Goal: Complete application form: Complete application form

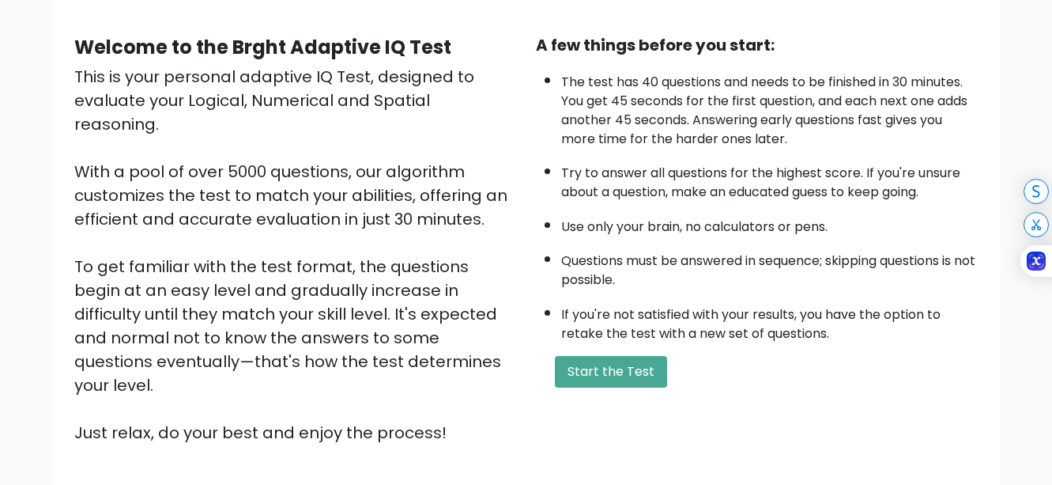
scroll to position [158, 0]
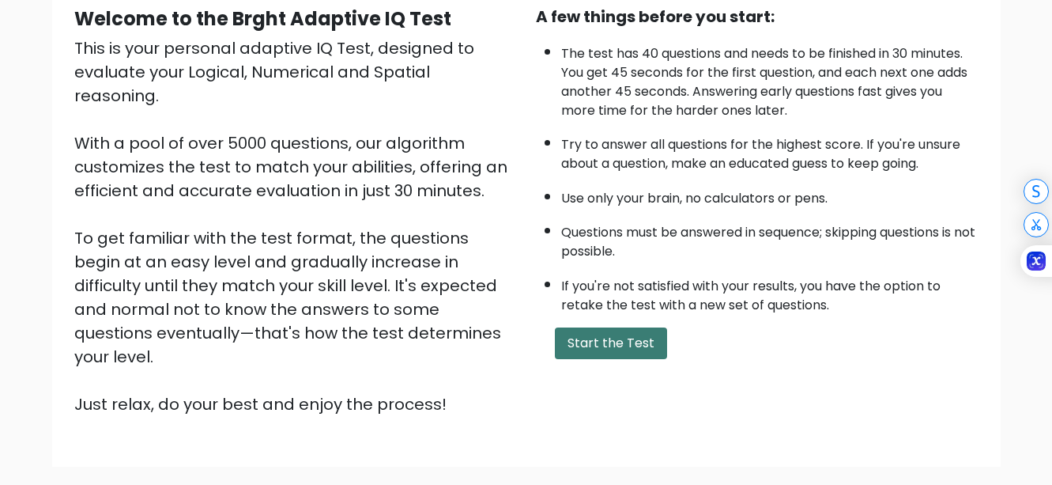
click at [622, 342] on button "Start the Test" at bounding box center [611, 343] width 112 height 32
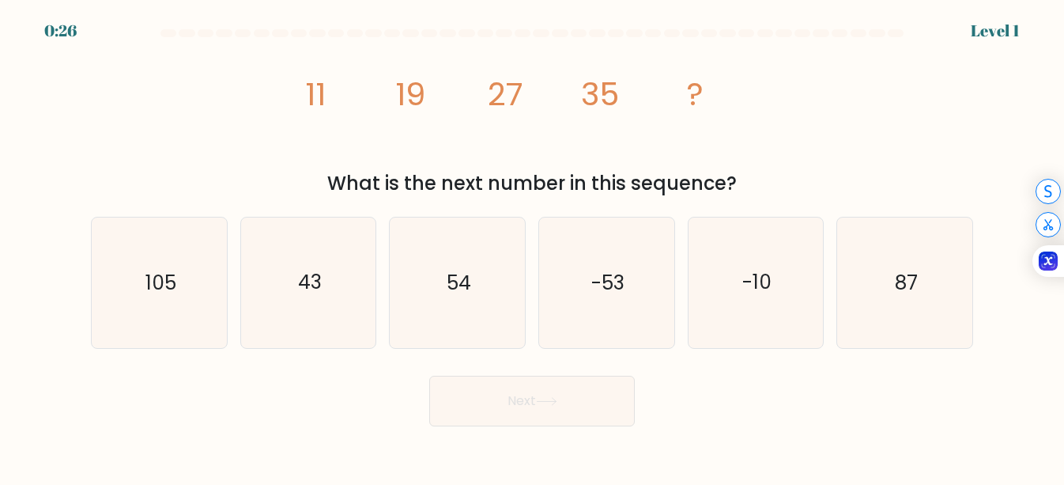
drag, startPoint x: 303, startPoint y: 76, endPoint x: 773, endPoint y: 187, distance: 483.2
click at [773, 187] on div "image/svg+xml 11 19 27 35 ? What is the next number in this sequence?" at bounding box center [531, 120] width 901 height 154
copy div "11 19 27 35 ? What is the next number in this sequence?"
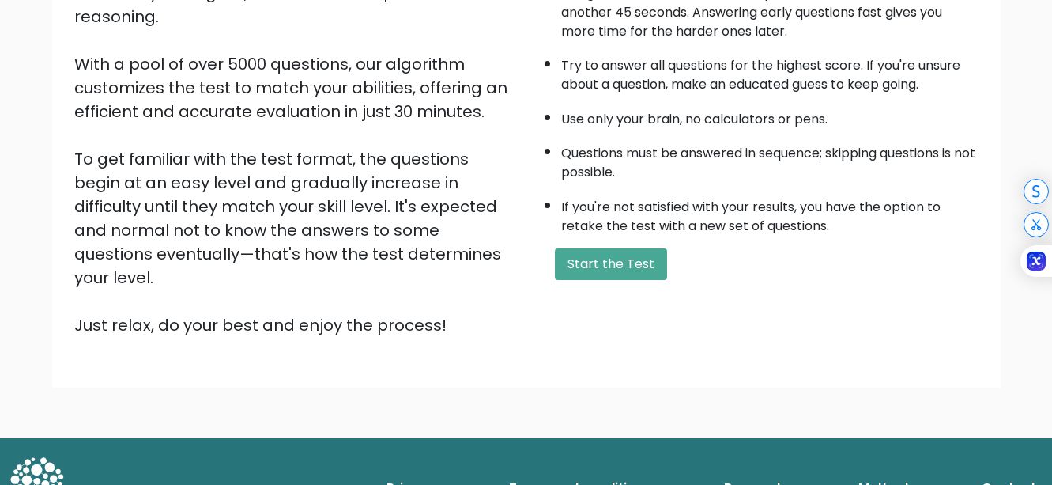
scroll to position [240, 0]
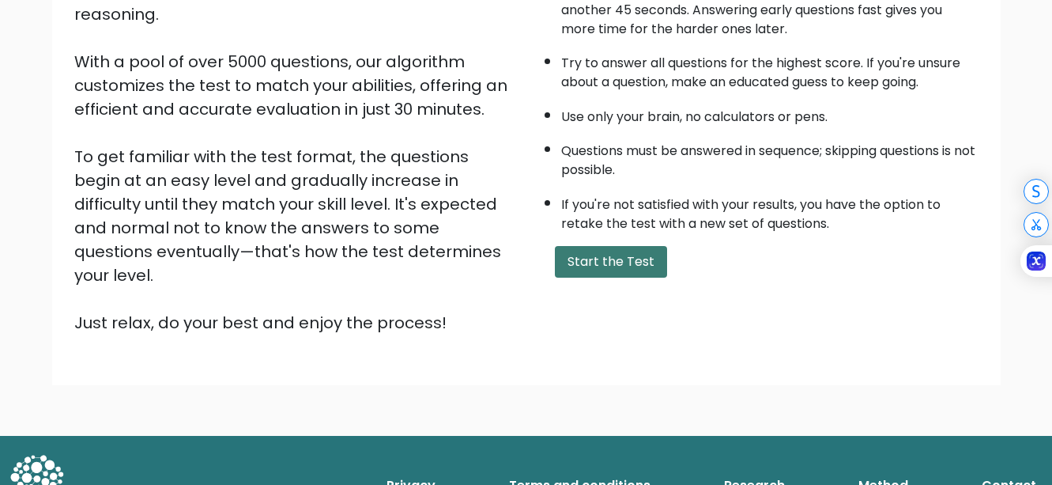
click at [591, 265] on button "Start the Test" at bounding box center [611, 262] width 112 height 32
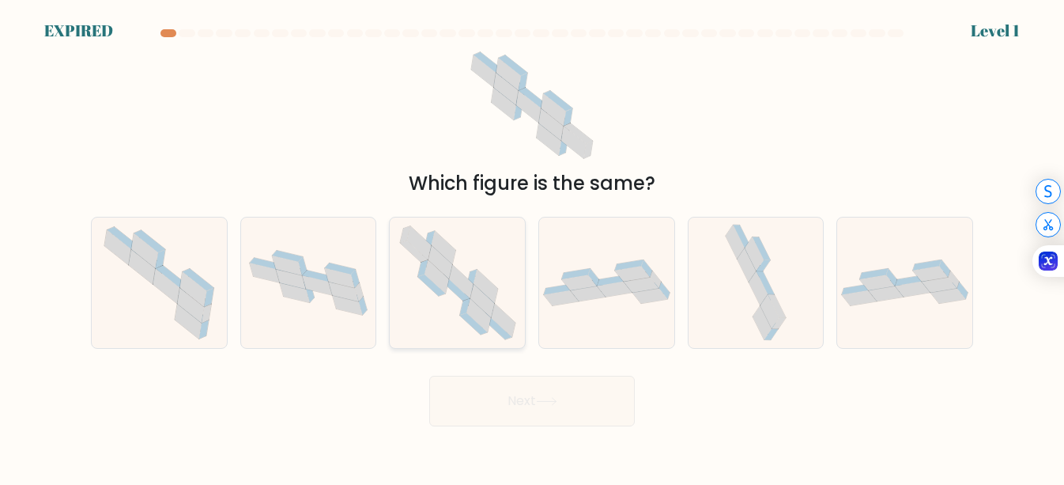
click at [482, 294] on icon at bounding box center [482, 300] width 25 height 33
click at [532, 247] on input "c." at bounding box center [532, 245] width 1 height 4
radio input "true"
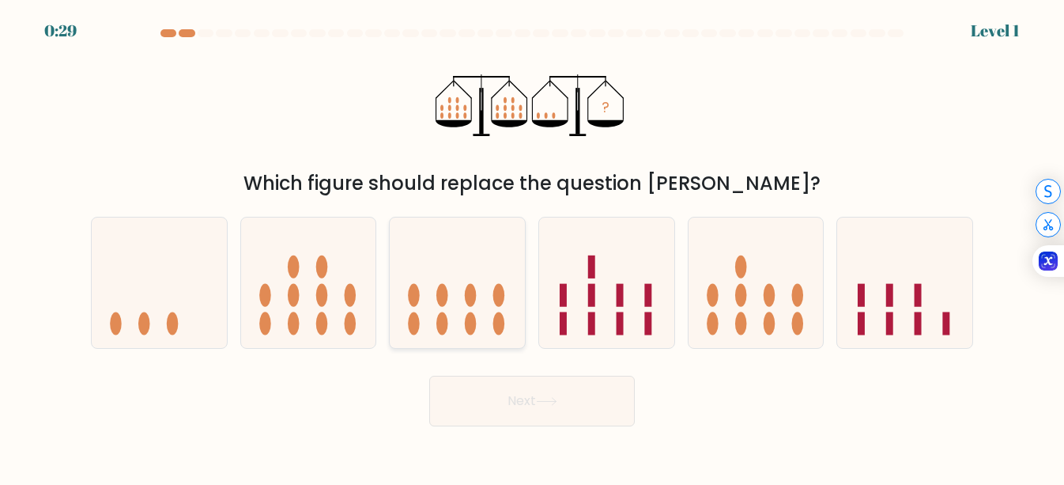
click at [491, 323] on icon at bounding box center [457, 282] width 135 height 111
click at [532, 247] on input "c." at bounding box center [532, 245] width 1 height 4
radio input "true"
click at [508, 394] on button "Next" at bounding box center [532, 401] width 206 height 51
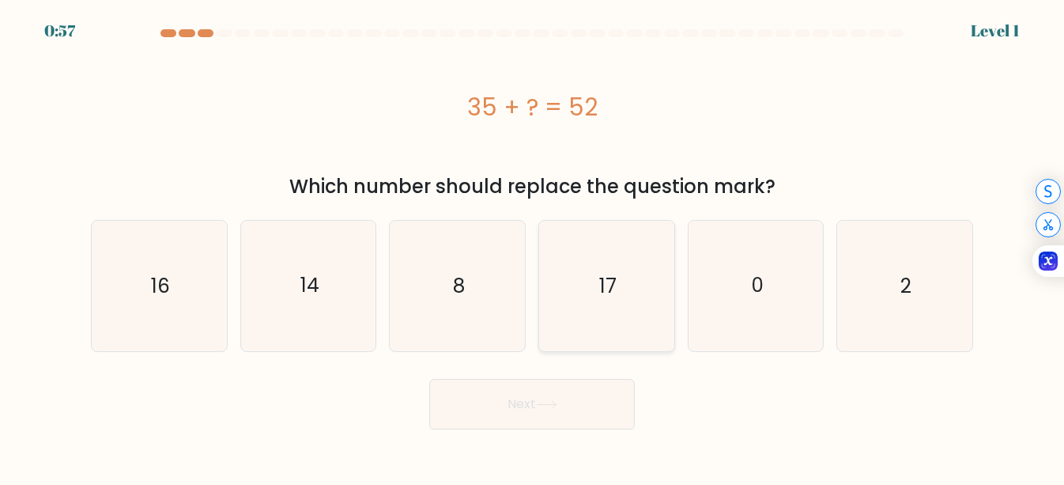
click at [648, 304] on icon "17" at bounding box center [607, 286] width 130 height 130
click at [533, 247] on input "d. 17" at bounding box center [532, 245] width 1 height 4
radio input "true"
click at [536, 397] on button "Next" at bounding box center [532, 404] width 206 height 51
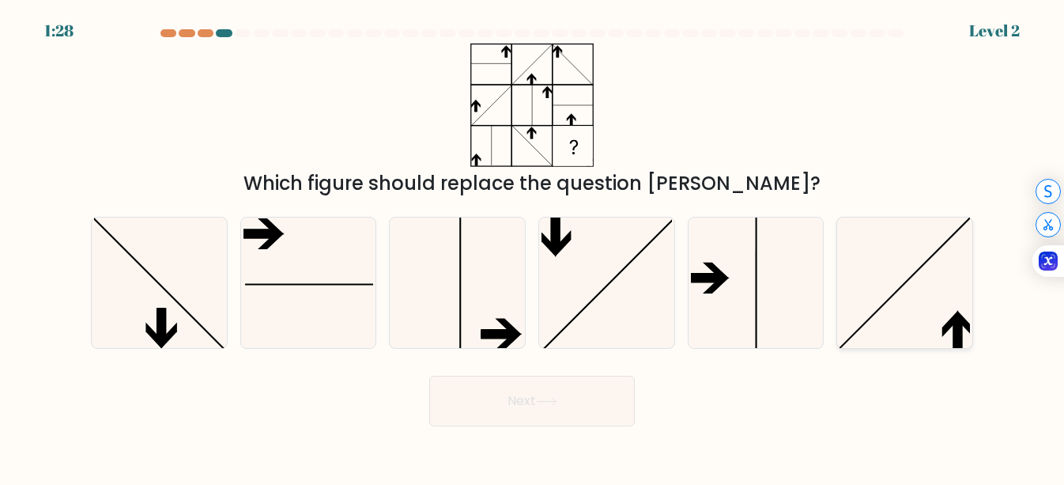
click at [957, 308] on icon at bounding box center [905, 282] width 130 height 130
click at [533, 247] on input "f." at bounding box center [532, 245] width 1 height 4
radio input "true"
click at [594, 401] on button "Next" at bounding box center [532, 401] width 206 height 51
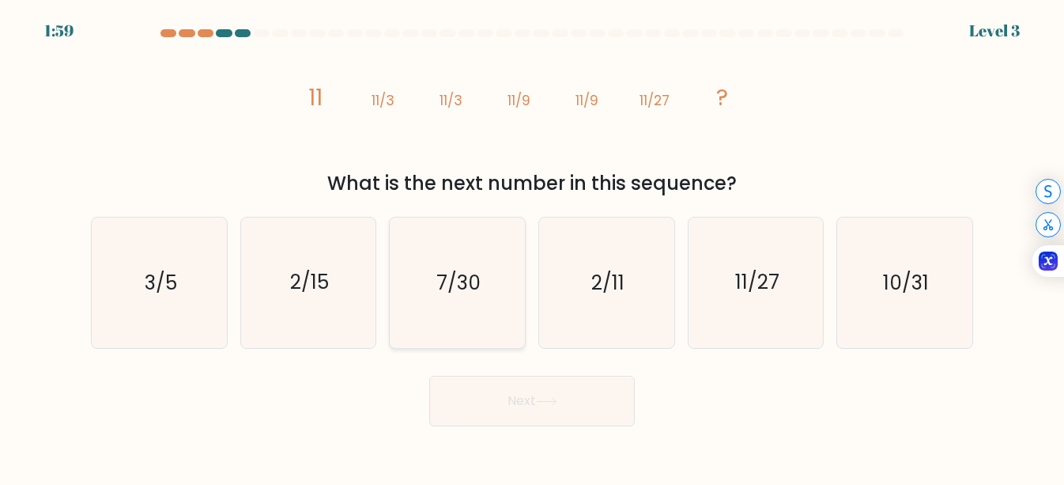
click at [475, 283] on text "7/30" at bounding box center [458, 283] width 44 height 28
click at [532, 247] on input "c. 7/30" at bounding box center [532, 245] width 1 height 4
radio input "true"
click at [533, 395] on button "Next" at bounding box center [532, 401] width 206 height 51
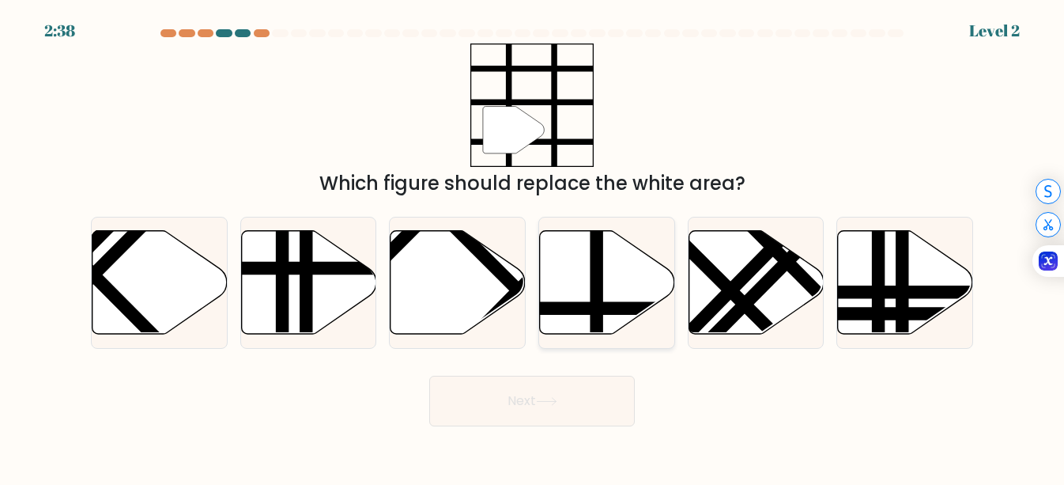
click at [597, 294] on line at bounding box center [597, 228] width 0 height 272
click at [533, 247] on input "d." at bounding box center [532, 245] width 1 height 4
radio input "true"
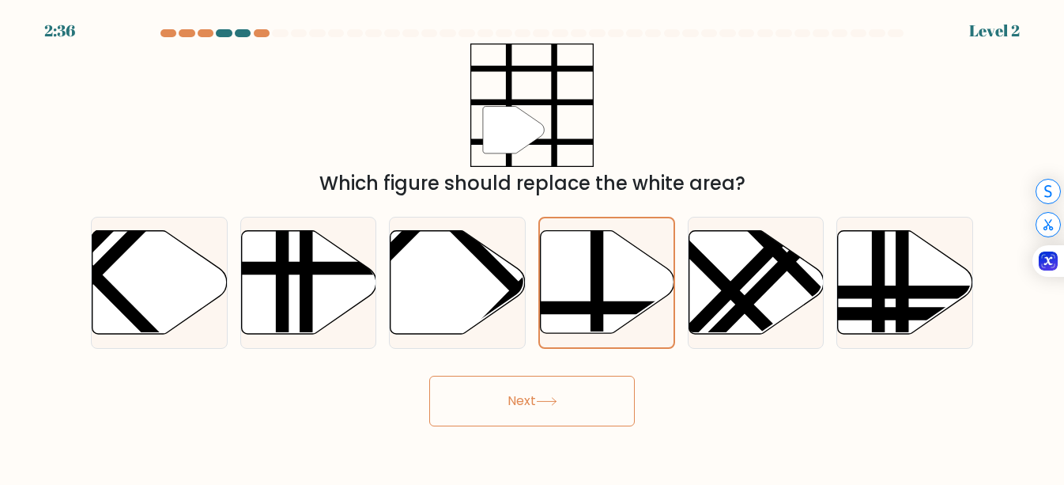
click at [573, 397] on button "Next" at bounding box center [532, 401] width 206 height 51
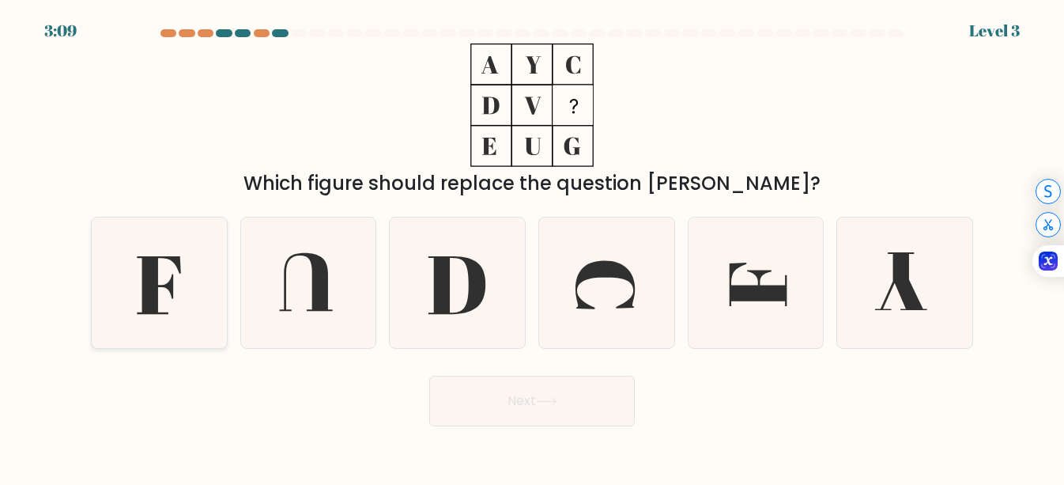
click at [196, 256] on icon at bounding box center [159, 282] width 130 height 130
click at [532, 247] on input "a." at bounding box center [532, 245] width 1 height 4
radio input "true"
click at [499, 397] on button "Next" at bounding box center [532, 401] width 206 height 51
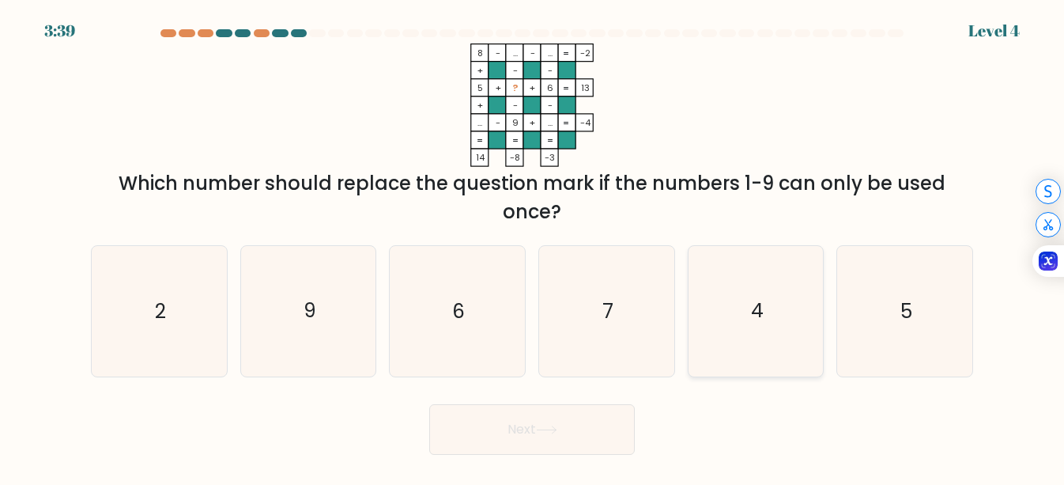
click at [739, 288] on icon "4" at bounding box center [756, 311] width 130 height 130
click at [533, 247] on input "e. 4" at bounding box center [532, 245] width 1 height 4
radio input "true"
click at [567, 437] on button "Next" at bounding box center [532, 429] width 206 height 51
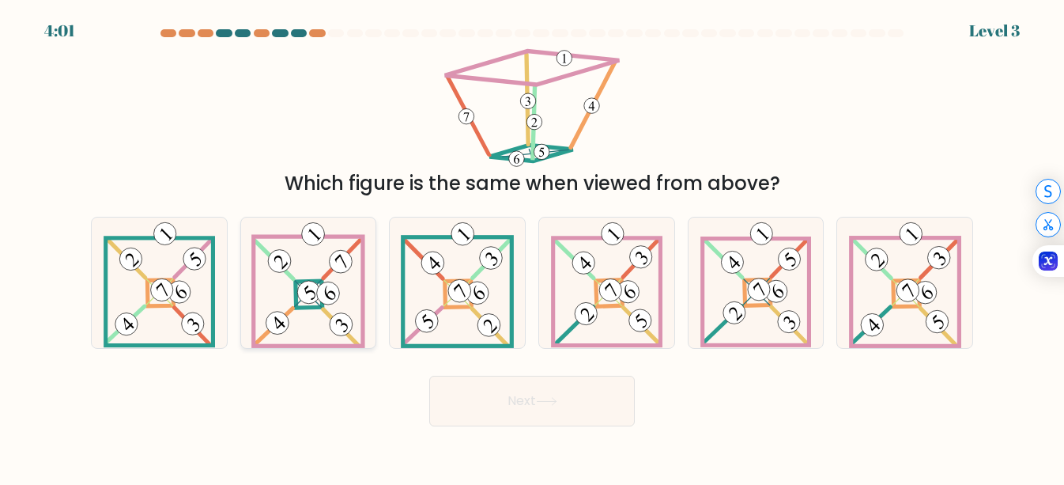
click at [322, 292] on 898 at bounding box center [328, 293] width 32 height 32
click at [532, 247] on input "b." at bounding box center [532, 245] width 1 height 4
radio input "true"
click at [497, 398] on button "Next" at bounding box center [532, 401] width 206 height 51
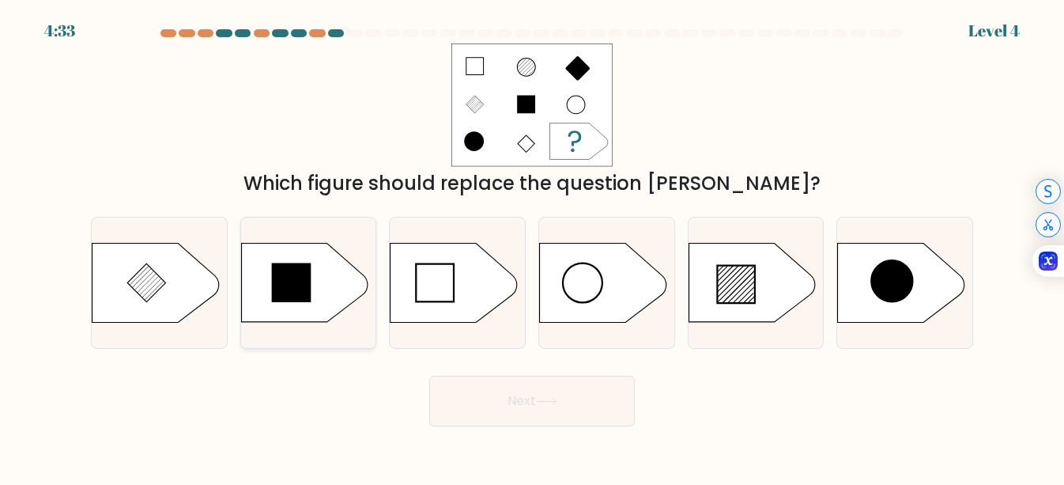
click at [317, 293] on icon at bounding box center [304, 282] width 126 height 79
click at [532, 247] on input "b." at bounding box center [532, 245] width 1 height 4
radio input "true"
click at [470, 391] on button "Next" at bounding box center [532, 401] width 206 height 51
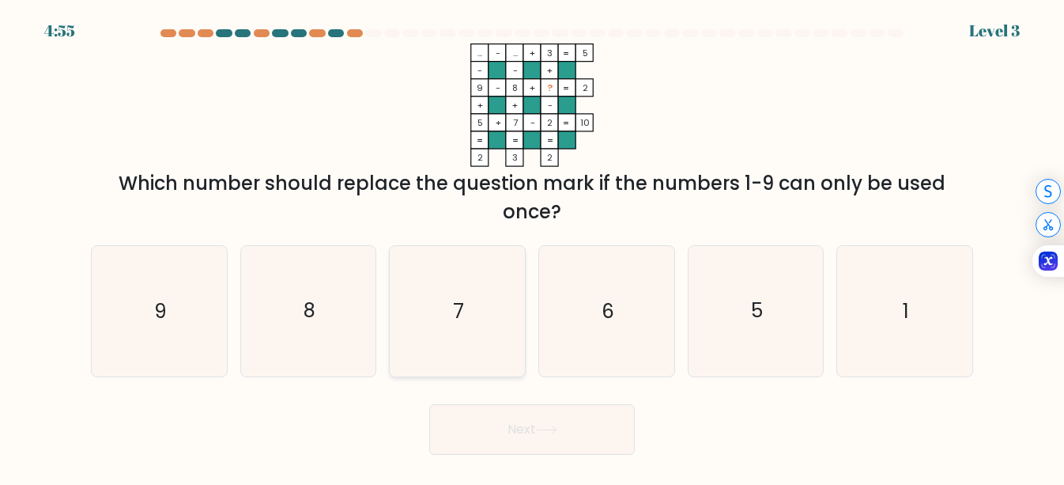
click at [481, 320] on icon "7" at bounding box center [457, 311] width 130 height 130
click at [532, 247] on input "c. 7" at bounding box center [532, 245] width 1 height 4
radio input "true"
click at [531, 415] on button "Next" at bounding box center [532, 429] width 206 height 51
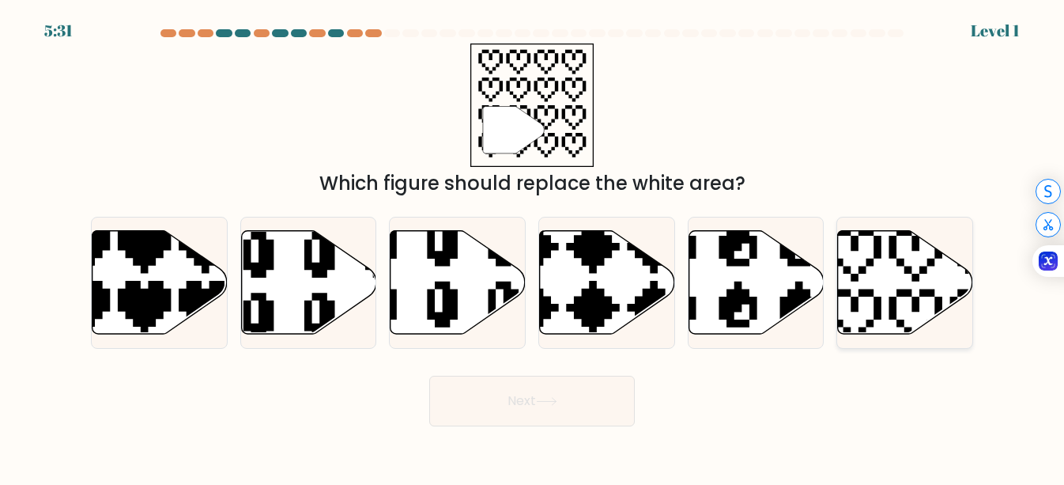
click at [900, 285] on icon at bounding box center [905, 282] width 135 height 104
click at [533, 247] on input "f." at bounding box center [532, 245] width 1 height 4
radio input "true"
click at [572, 389] on button "Next" at bounding box center [532, 401] width 206 height 51
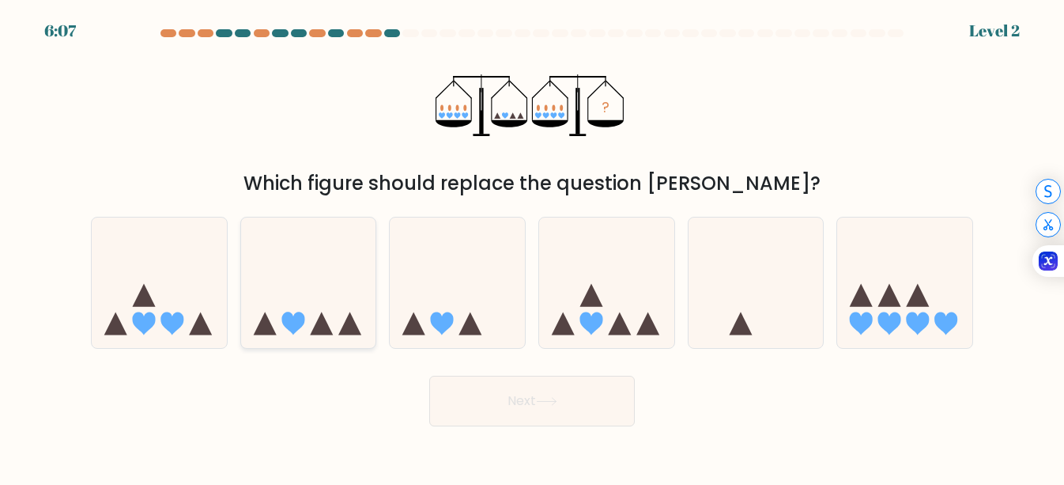
click at [266, 298] on icon at bounding box center [308, 282] width 135 height 111
click at [532, 247] on input "b." at bounding box center [532, 245] width 1 height 4
radio input "true"
click at [469, 402] on button "Next" at bounding box center [532, 401] width 206 height 51
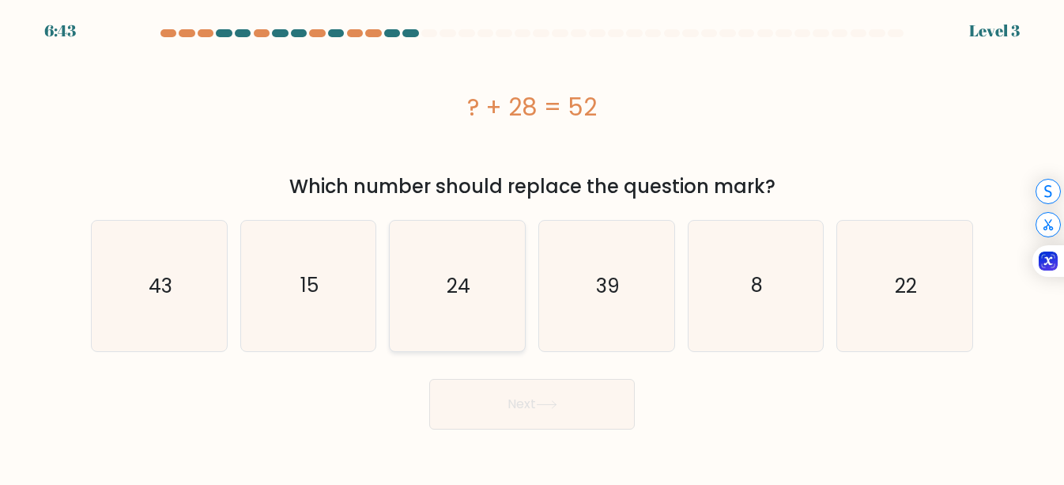
click at [427, 323] on icon "24" at bounding box center [457, 286] width 130 height 130
click at [532, 247] on input "c. 24" at bounding box center [532, 245] width 1 height 4
radio input "true"
click at [477, 410] on button "Next" at bounding box center [532, 404] width 206 height 51
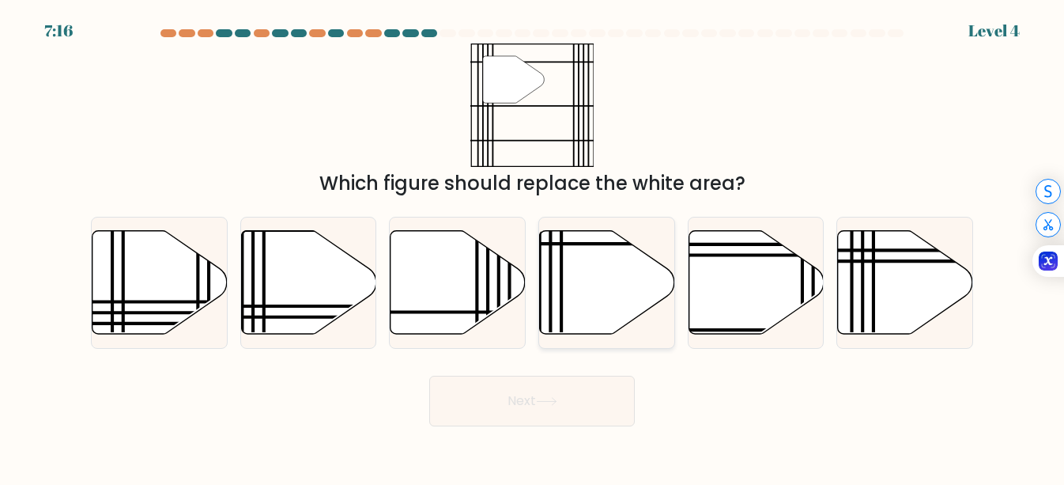
click at [608, 302] on icon at bounding box center [607, 282] width 135 height 104
click at [533, 247] on input "d." at bounding box center [532, 245] width 1 height 4
radio input "true"
click at [552, 392] on button "Next" at bounding box center [532, 401] width 206 height 51
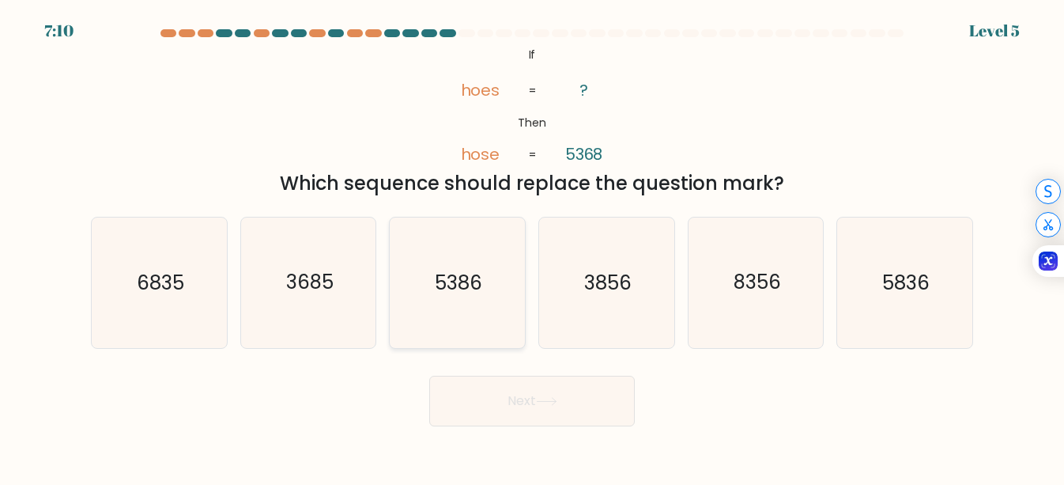
click at [454, 270] on text "5386" at bounding box center [458, 283] width 47 height 28
click at [532, 247] on input "c. 5386" at bounding box center [532, 245] width 1 height 4
radio input "true"
click at [486, 393] on button "Next" at bounding box center [532, 401] width 206 height 51
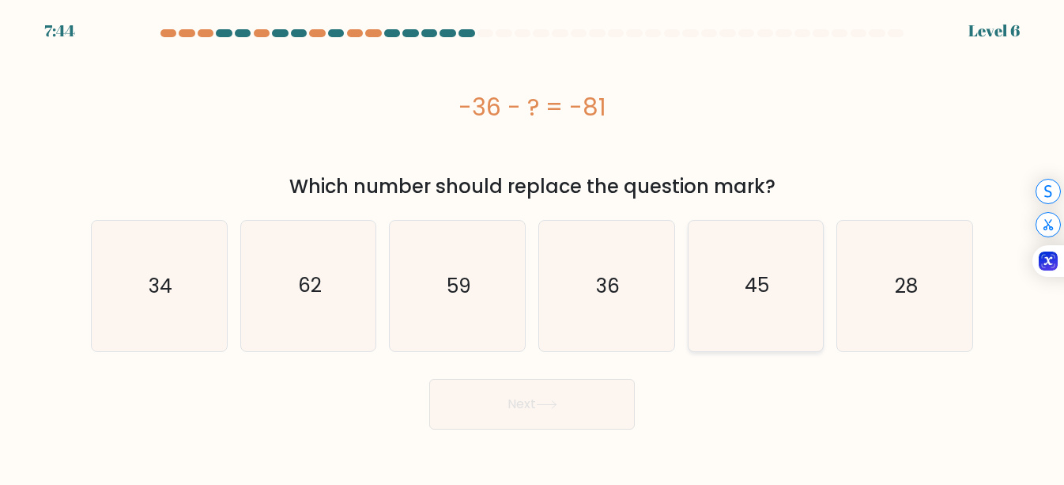
click at [757, 303] on icon "45" at bounding box center [756, 286] width 130 height 130
click at [533, 247] on input "e. 45" at bounding box center [532, 245] width 1 height 4
radio input "true"
click at [551, 396] on button "Next" at bounding box center [532, 404] width 206 height 51
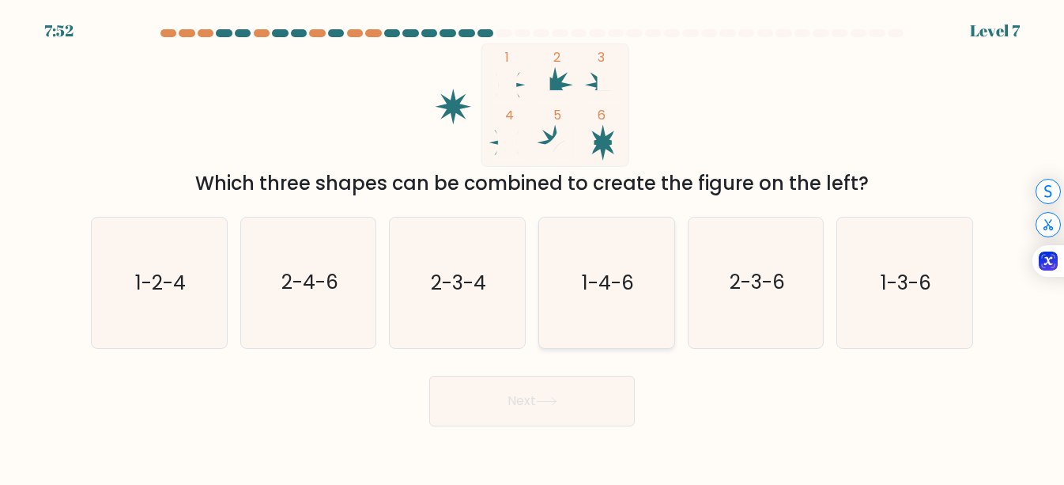
click at [627, 296] on text "1-4-6" at bounding box center [608, 283] width 52 height 28
click at [533, 247] on input "d. 1-4-6" at bounding box center [532, 245] width 1 height 4
radio input "true"
click at [549, 394] on button "Next" at bounding box center [532, 401] width 206 height 51
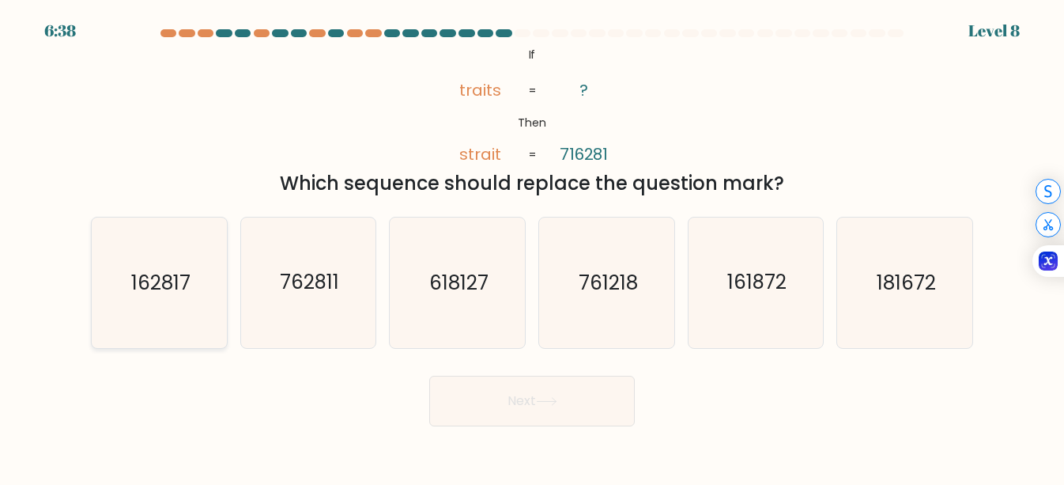
click at [176, 283] on text "162817" at bounding box center [159, 283] width 59 height 28
click at [532, 247] on input "a. 162817" at bounding box center [532, 245] width 1 height 4
radio input "true"
click at [503, 409] on button "Next" at bounding box center [532, 401] width 206 height 51
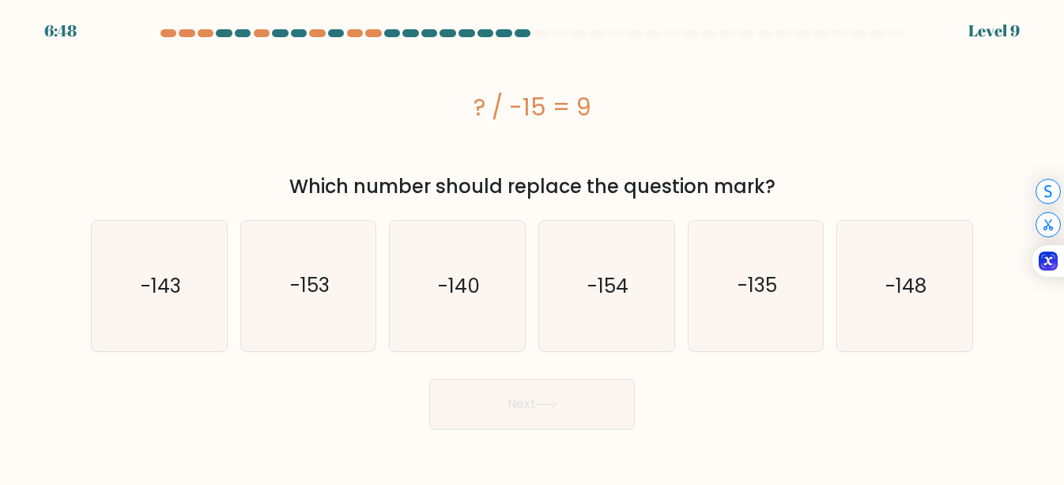
drag, startPoint x: 454, startPoint y: 101, endPoint x: 620, endPoint y: 125, distance: 167.7
click at [620, 125] on div "? / -15 = 9" at bounding box center [532, 106] width 882 height 126
copy div "? / -15 = 9"
click at [745, 308] on icon "-135" at bounding box center [756, 286] width 130 height 130
click at [533, 247] on input "e. -135" at bounding box center [532, 245] width 1 height 4
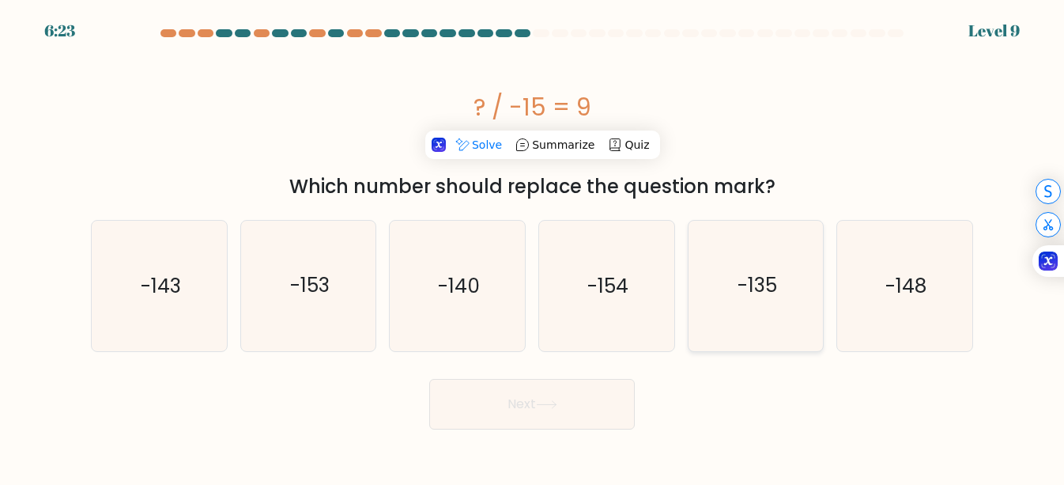
radio input "true"
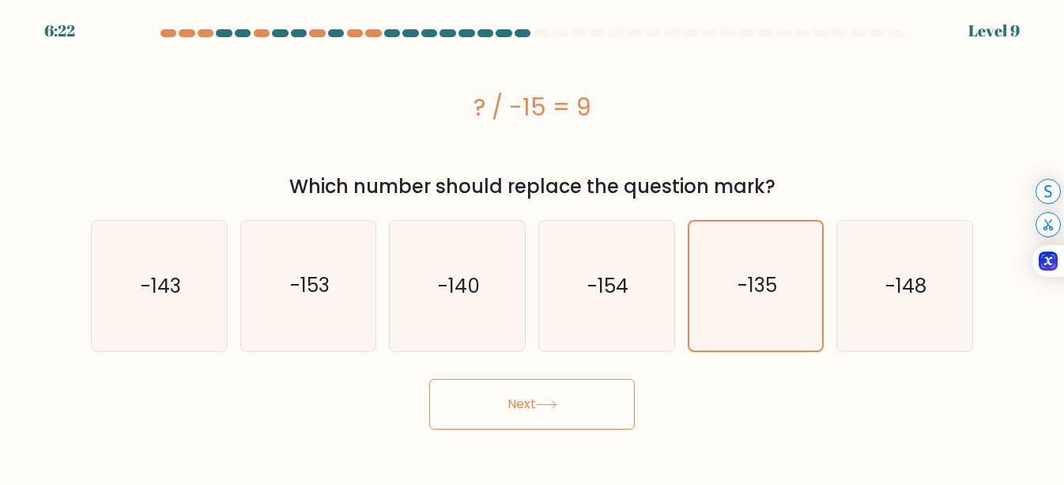
click at [569, 394] on button "Next" at bounding box center [532, 404] width 206 height 51
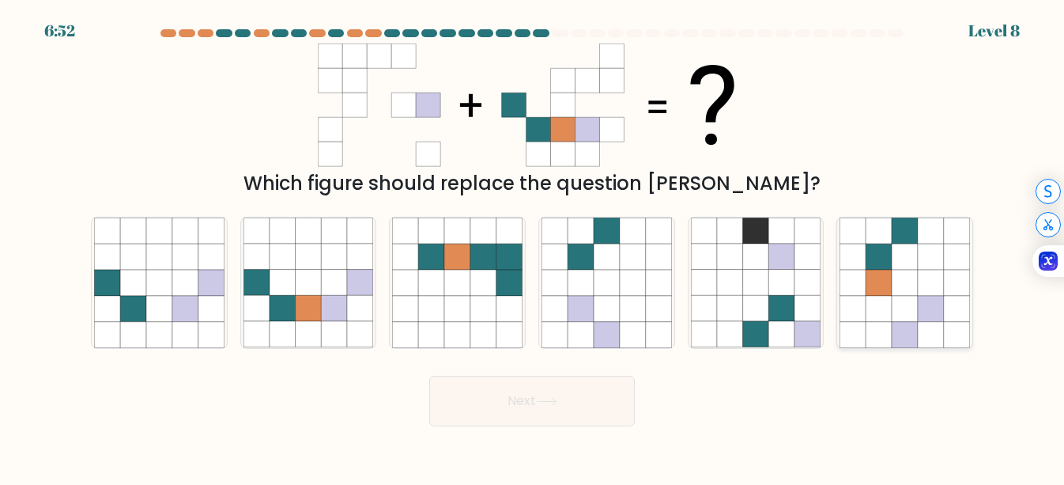
click at [890, 299] on icon at bounding box center [879, 309] width 26 height 26
click at [533, 247] on input "f." at bounding box center [532, 245] width 1 height 4
radio input "true"
click at [583, 393] on button "Next" at bounding box center [532, 401] width 206 height 51
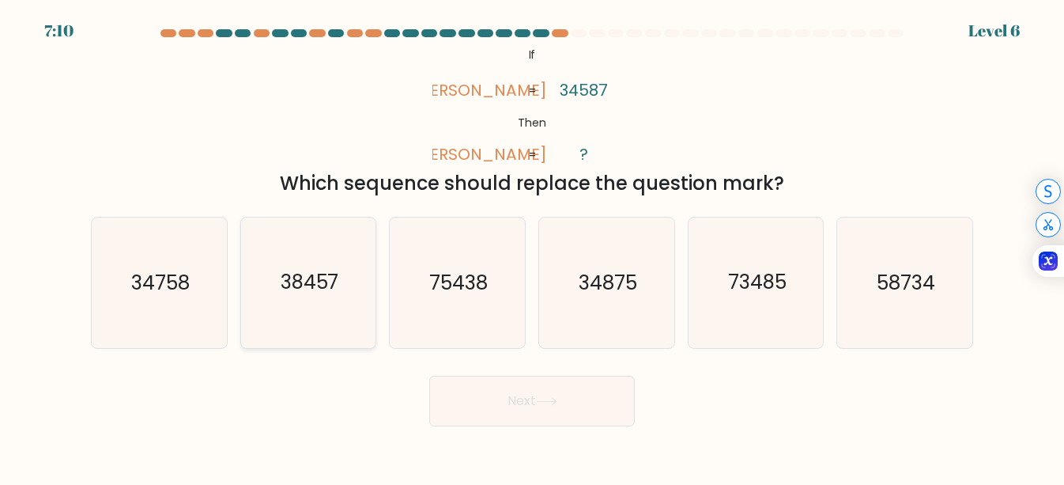
click at [333, 291] on text "38457" at bounding box center [310, 283] width 59 height 28
click at [532, 247] on input "b. 38457" at bounding box center [532, 245] width 1 height 4
radio input "true"
click at [489, 415] on button "Next" at bounding box center [532, 401] width 206 height 51
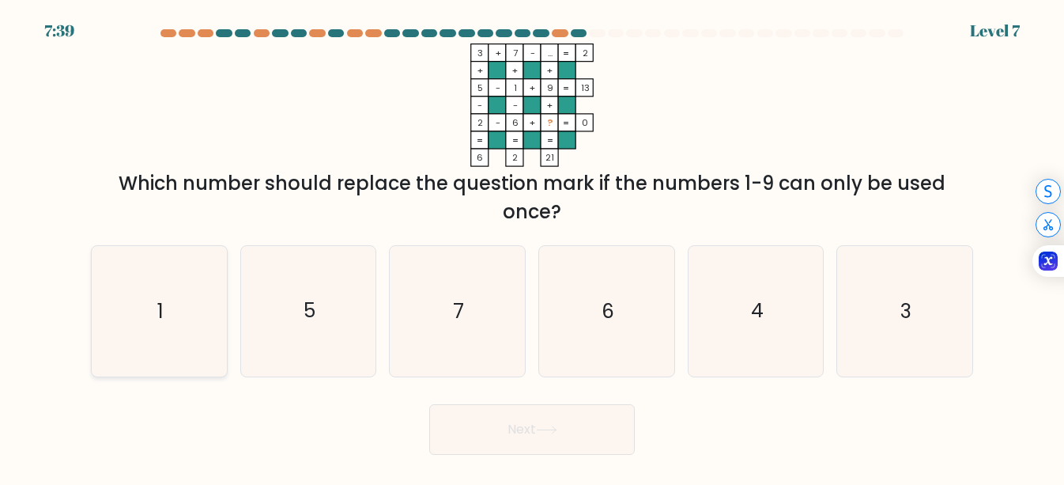
click at [188, 313] on icon "1" at bounding box center [159, 311] width 130 height 130
click at [532, 247] on input "a. 1" at bounding box center [532, 245] width 1 height 4
radio input "true"
click at [496, 439] on button "Next" at bounding box center [532, 429] width 206 height 51
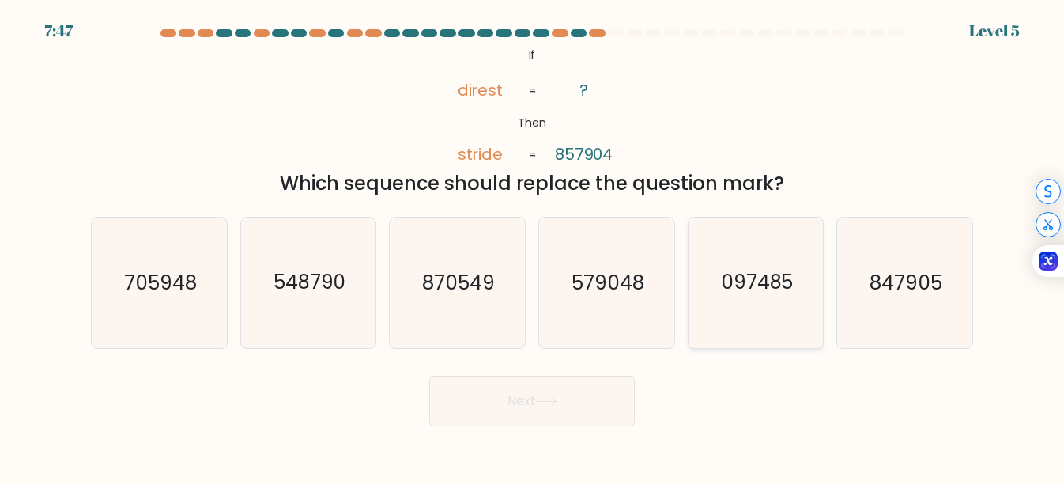
click at [761, 298] on icon "097485" at bounding box center [756, 282] width 130 height 130
click at [533, 247] on input "e. 097485" at bounding box center [532, 245] width 1 height 4
radio input "true"
click at [563, 393] on button "Next" at bounding box center [532, 401] width 206 height 51
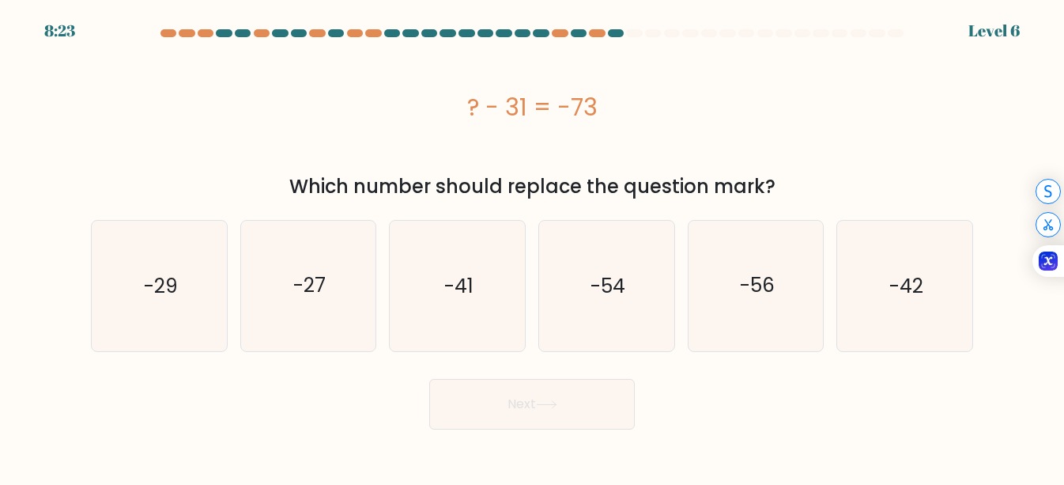
drag, startPoint x: 458, startPoint y: 98, endPoint x: 647, endPoint y: 118, distance: 190.8
click at [647, 118] on div "? - 31 = -73" at bounding box center [532, 107] width 882 height 36
copy div "? - 31 = -73"
click at [925, 317] on icon "-42" at bounding box center [905, 286] width 130 height 130
click at [533, 247] on input "f. -42" at bounding box center [532, 245] width 1 height 4
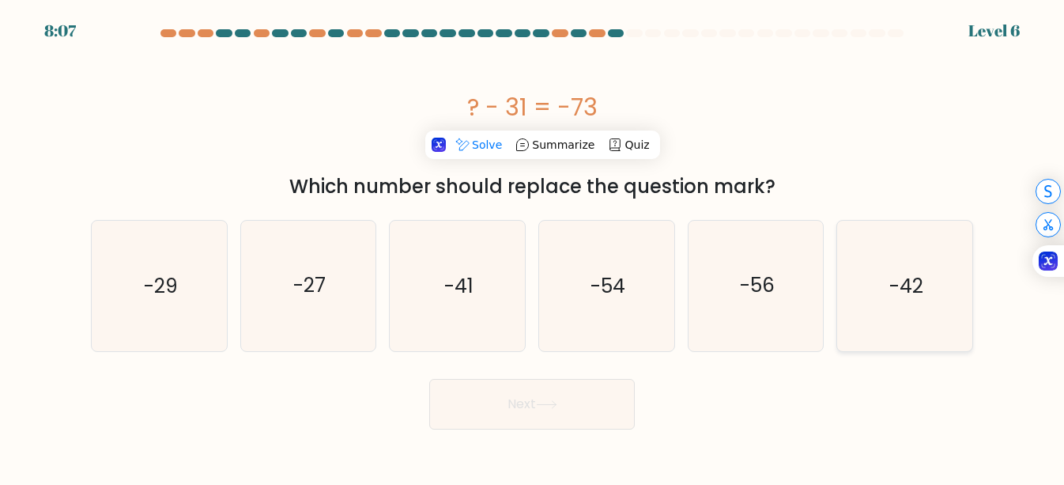
radio input "true"
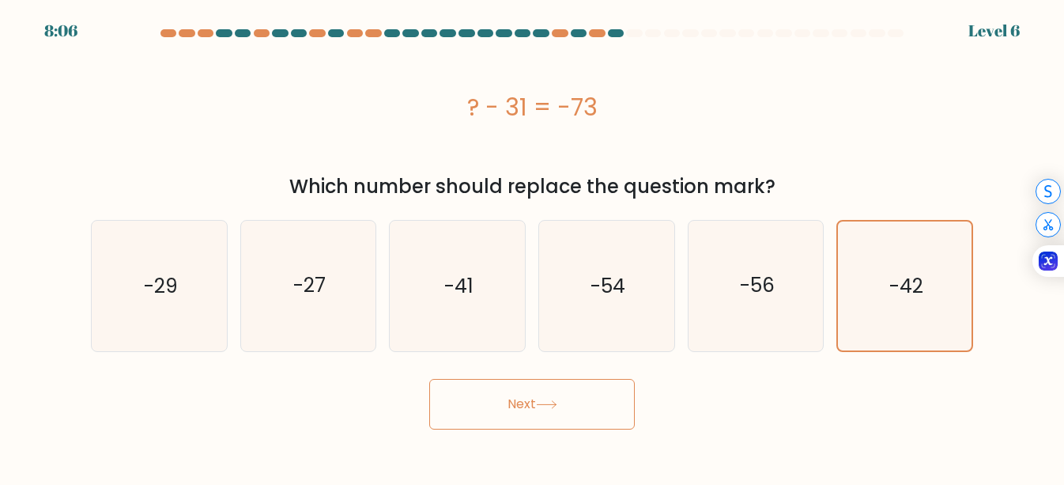
click at [581, 390] on button "Next" at bounding box center [532, 404] width 206 height 51
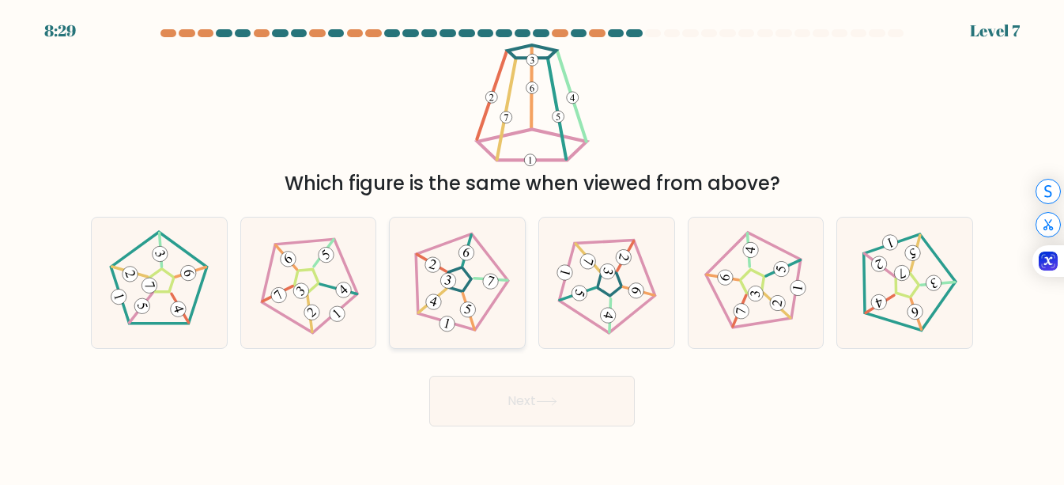
click at [472, 259] on icon at bounding box center [458, 282] width 104 height 104
click at [532, 247] on input "c." at bounding box center [532, 245] width 1 height 4
radio input "true"
click at [506, 385] on button "Next" at bounding box center [532, 401] width 206 height 51
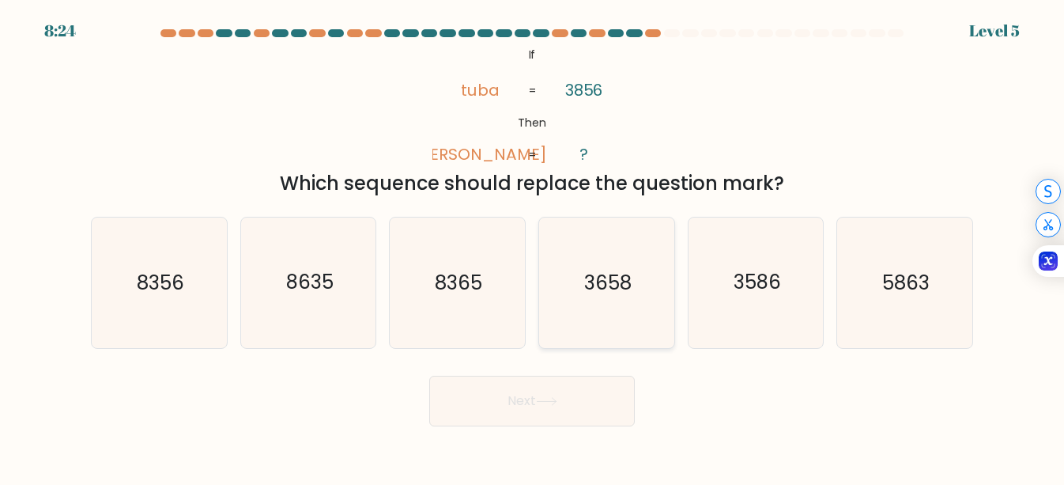
click at [602, 300] on icon "3658" at bounding box center [607, 282] width 130 height 130
click at [533, 247] on input "d. 3658" at bounding box center [532, 245] width 1 height 4
radio input "true"
click at [537, 406] on button "Next" at bounding box center [532, 401] width 206 height 51
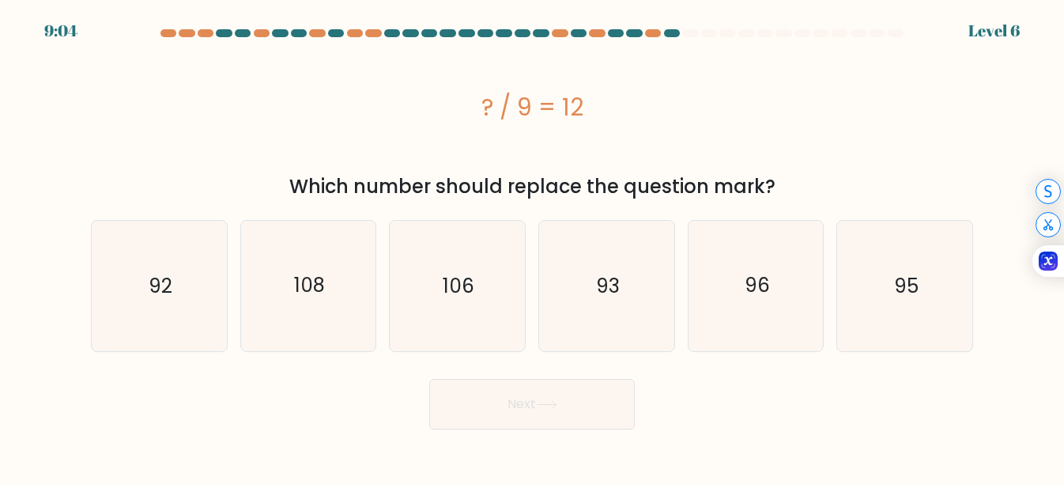
drag, startPoint x: 474, startPoint y: 92, endPoint x: 621, endPoint y: 115, distance: 148.8
click at [621, 115] on div "? / 9 = 12" at bounding box center [532, 107] width 882 height 36
copy div "? / 9 = 12"
click at [323, 300] on icon "108" at bounding box center [308, 286] width 130 height 130
click at [532, 247] on input "b. 108" at bounding box center [532, 245] width 1 height 4
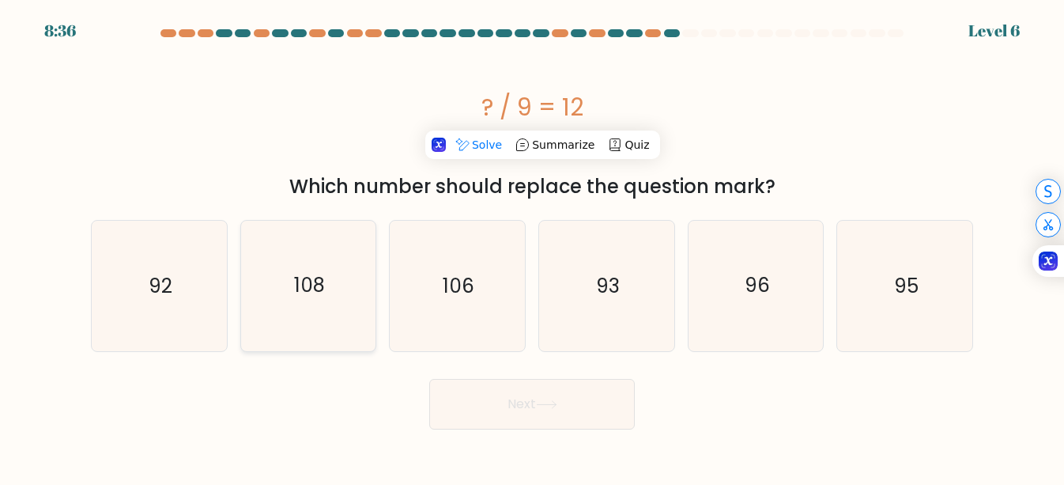
radio input "true"
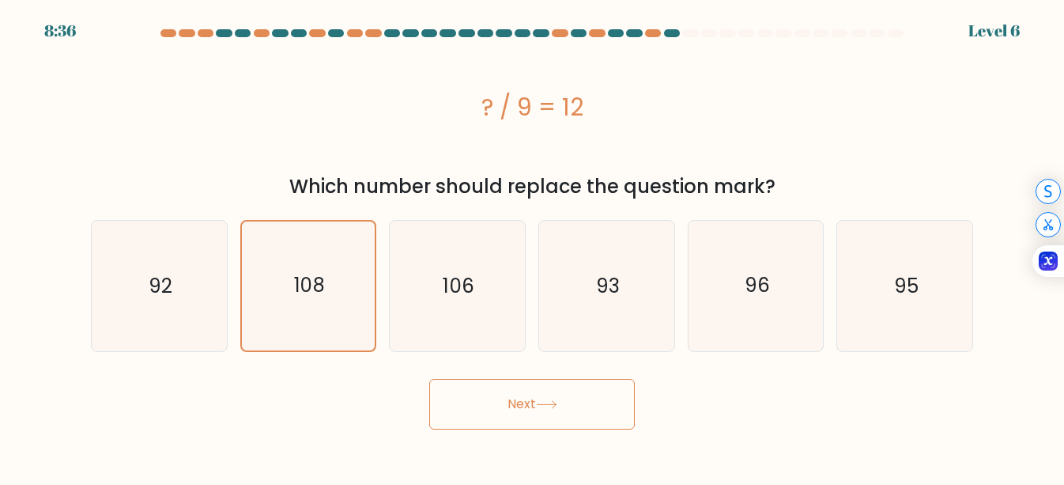
click at [480, 408] on button "Next" at bounding box center [532, 404] width 206 height 51
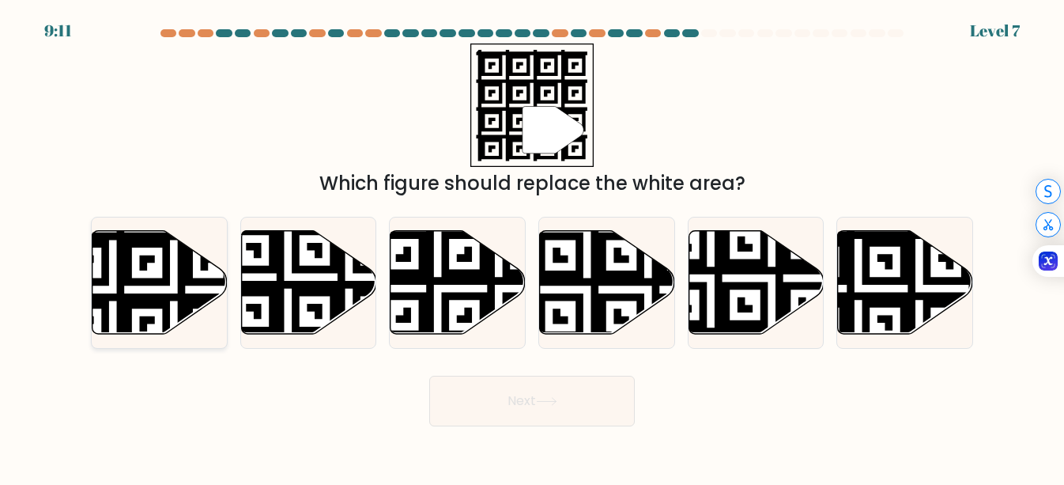
click at [155, 296] on icon at bounding box center [113, 228] width 245 height 245
click at [532, 247] on input "a." at bounding box center [532, 245] width 1 height 4
radio input "true"
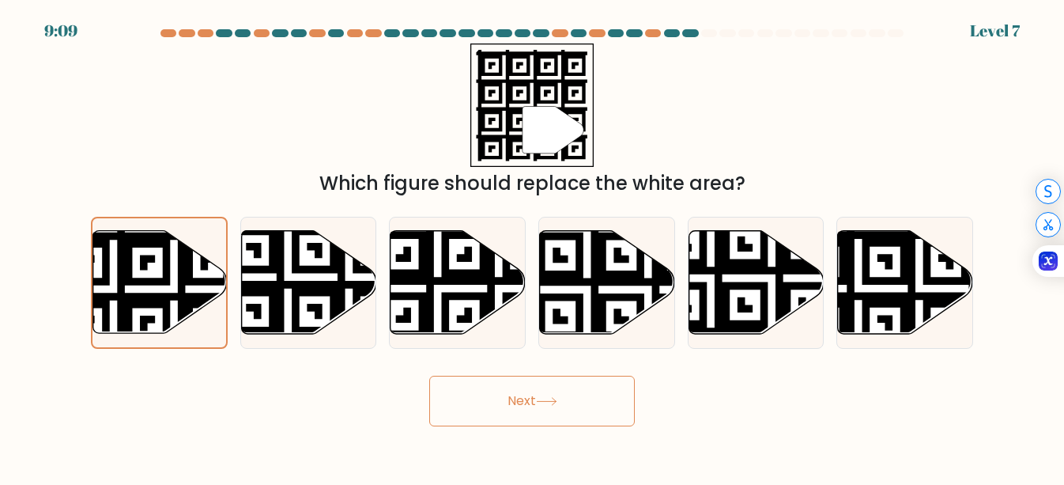
click at [507, 399] on button "Next" at bounding box center [532, 401] width 206 height 51
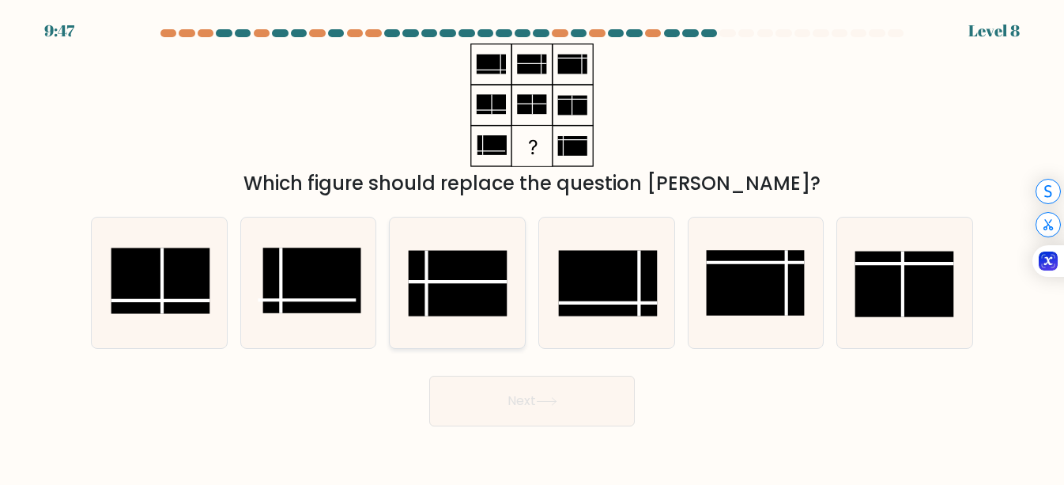
click at [456, 285] on rect at bounding box center [458, 283] width 99 height 66
click at [532, 247] on input "c." at bounding box center [532, 245] width 1 height 4
radio input "true"
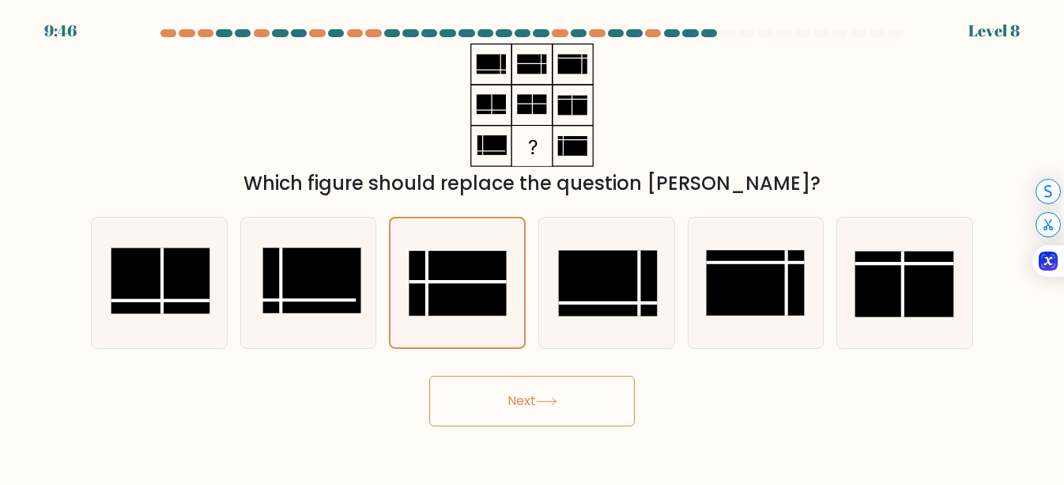
click at [485, 391] on button "Next" at bounding box center [532, 401] width 206 height 51
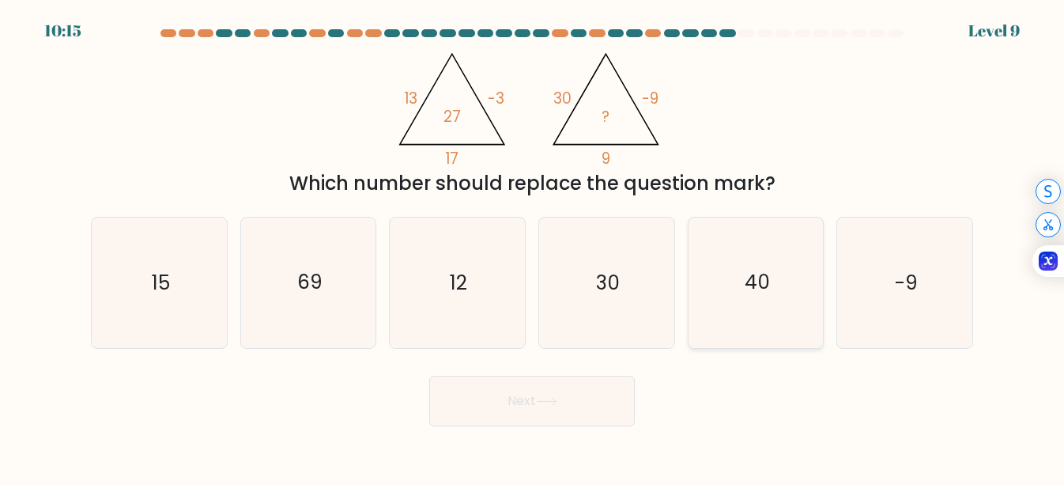
click at [716, 289] on icon "40" at bounding box center [756, 282] width 130 height 130
click at [533, 247] on input "e. 40" at bounding box center [532, 245] width 1 height 4
radio input "true"
click at [584, 388] on button "Next" at bounding box center [532, 401] width 206 height 51
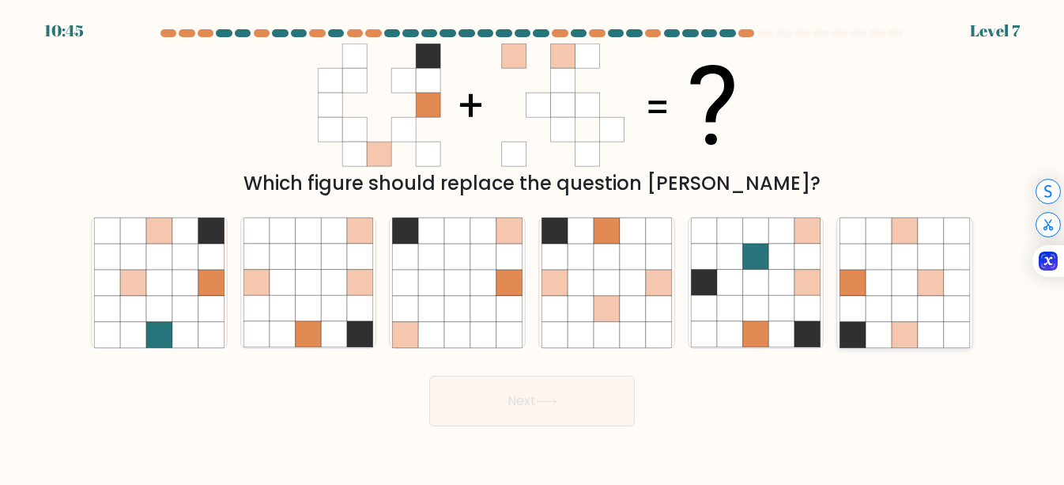
click at [893, 305] on icon at bounding box center [905, 282] width 130 height 130
click at [533, 247] on input "f." at bounding box center [532, 245] width 1 height 4
radio input "true"
click at [590, 387] on button "Next" at bounding box center [532, 401] width 206 height 51
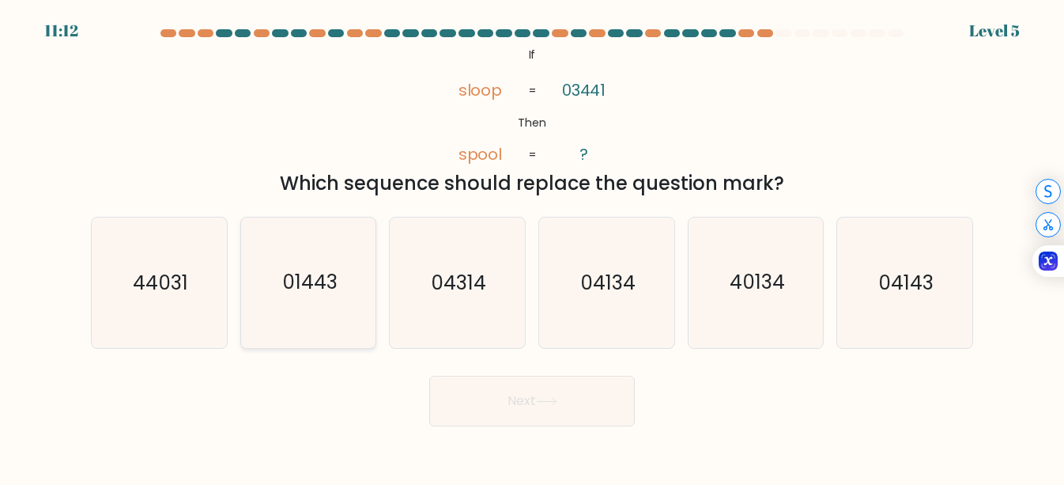
click at [326, 306] on icon "01443" at bounding box center [308, 282] width 130 height 130
click at [532, 247] on input "b. 01443" at bounding box center [532, 245] width 1 height 4
radio input "true"
click at [474, 401] on button "Next" at bounding box center [532, 401] width 206 height 51
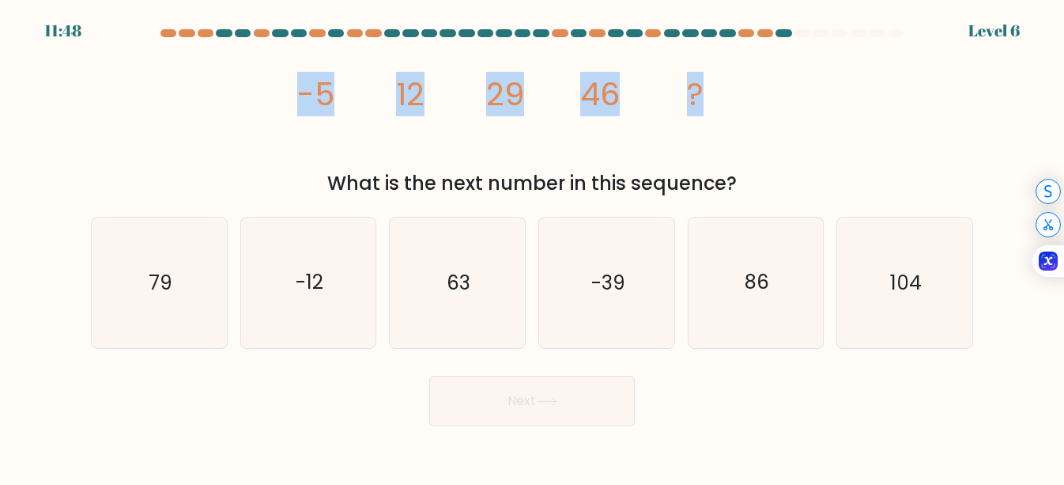
drag, startPoint x: 296, startPoint y: 82, endPoint x: 733, endPoint y: 108, distance: 438.0
click at [733, 108] on icon "image/svg+xml -5 12 29 46 ?" at bounding box center [532, 104] width 474 height 123
copy g "-5 12 29 46 ?"
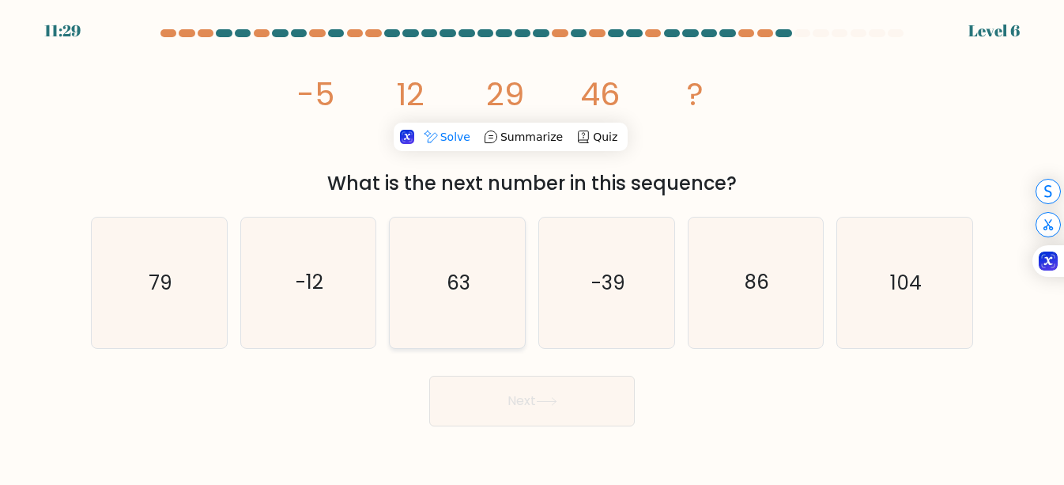
click at [481, 298] on icon "63" at bounding box center [457, 282] width 130 height 130
click at [532, 247] on input "c. 63" at bounding box center [532, 245] width 1 height 4
radio input "true"
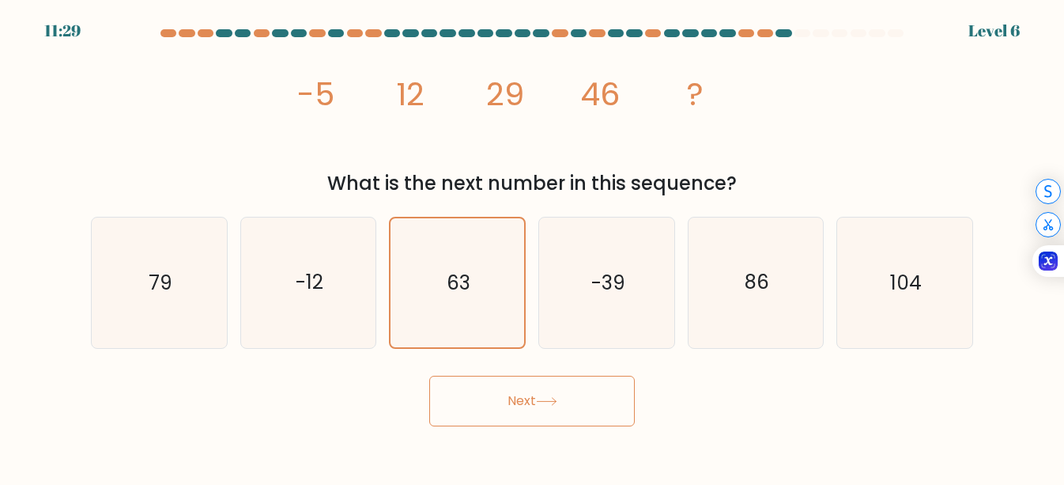
click at [492, 398] on button "Next" at bounding box center [532, 401] width 206 height 51
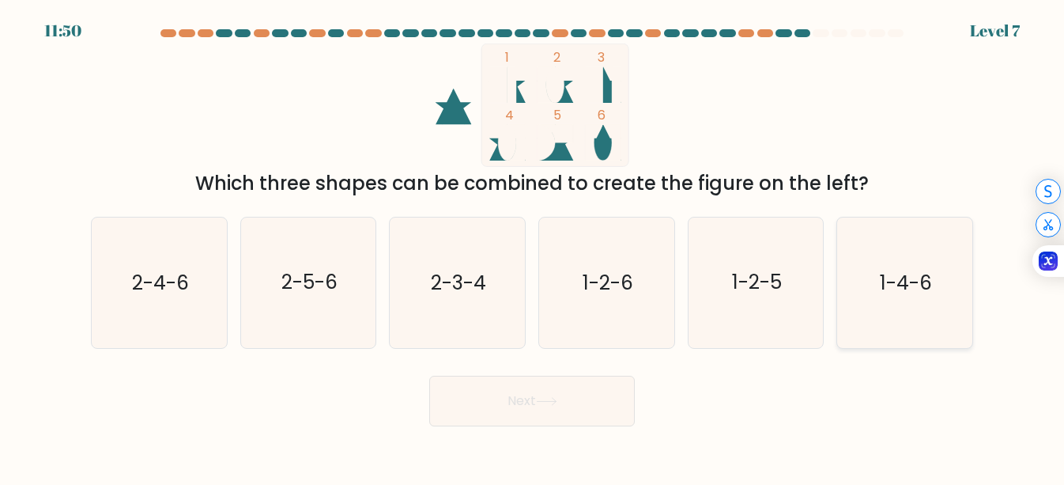
click at [879, 288] on icon "1-4-6" at bounding box center [905, 282] width 130 height 130
click at [533, 247] on input "f. 1-4-6" at bounding box center [532, 245] width 1 height 4
radio input "true"
click at [577, 394] on button "Next" at bounding box center [532, 401] width 206 height 51
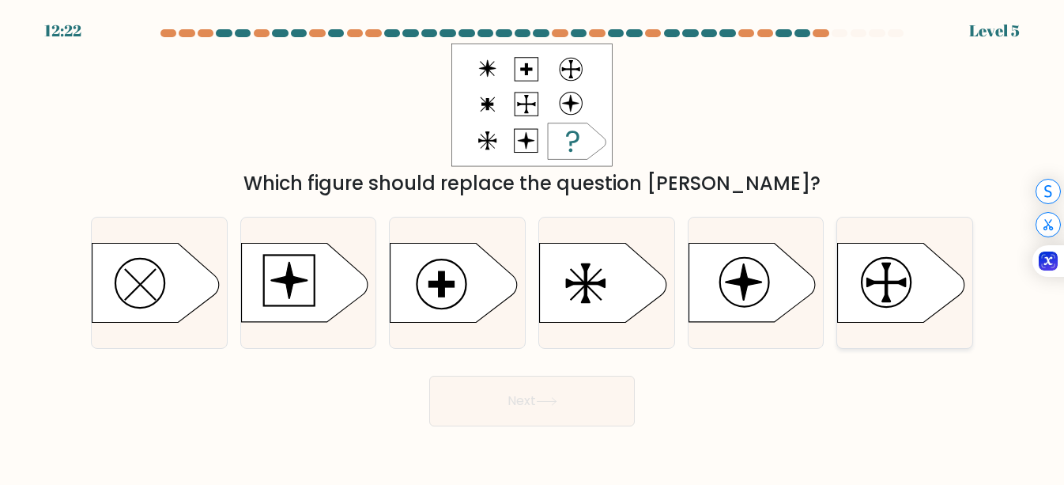
click at [912, 293] on icon at bounding box center [901, 282] width 126 height 79
click at [533, 247] on input "f." at bounding box center [532, 245] width 1 height 4
radio input "true"
click at [556, 391] on button "Next" at bounding box center [532, 401] width 206 height 51
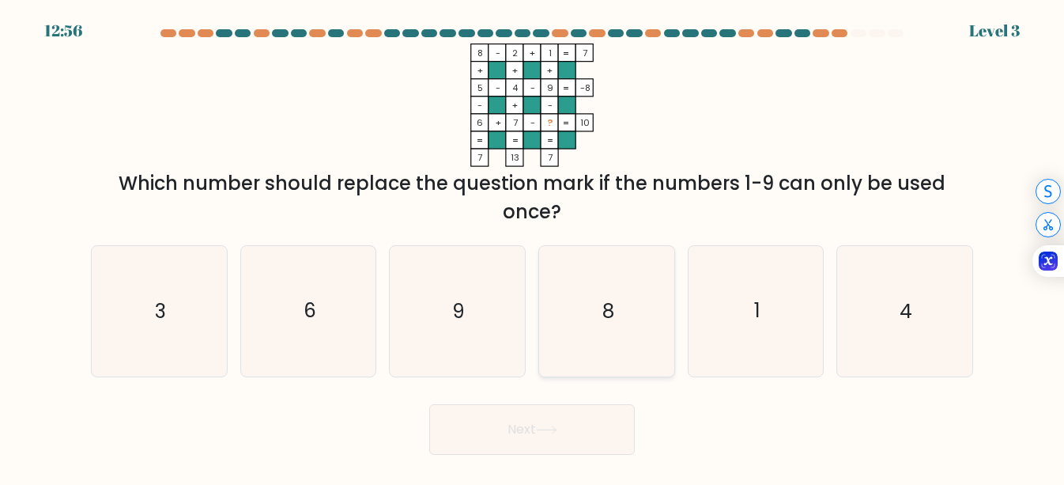
click at [590, 361] on icon "8" at bounding box center [607, 311] width 130 height 130
click at [533, 247] on input "d. 8" at bounding box center [532, 245] width 1 height 4
radio input "true"
click at [553, 424] on button "Next" at bounding box center [532, 429] width 206 height 51
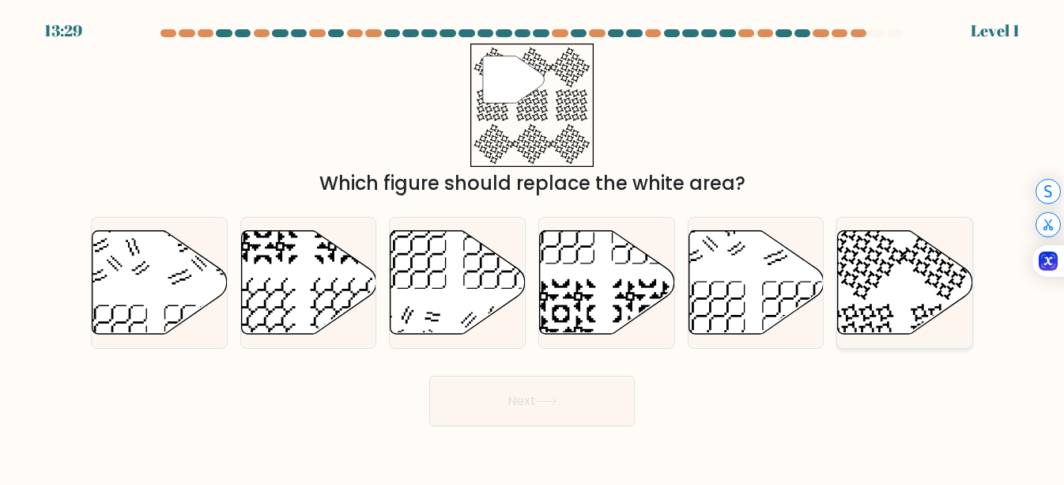
click at [915, 283] on icon at bounding box center [905, 282] width 135 height 104
click at [533, 247] on input "f." at bounding box center [532, 245] width 1 height 4
radio input "true"
click at [592, 393] on button "Next" at bounding box center [532, 401] width 206 height 51
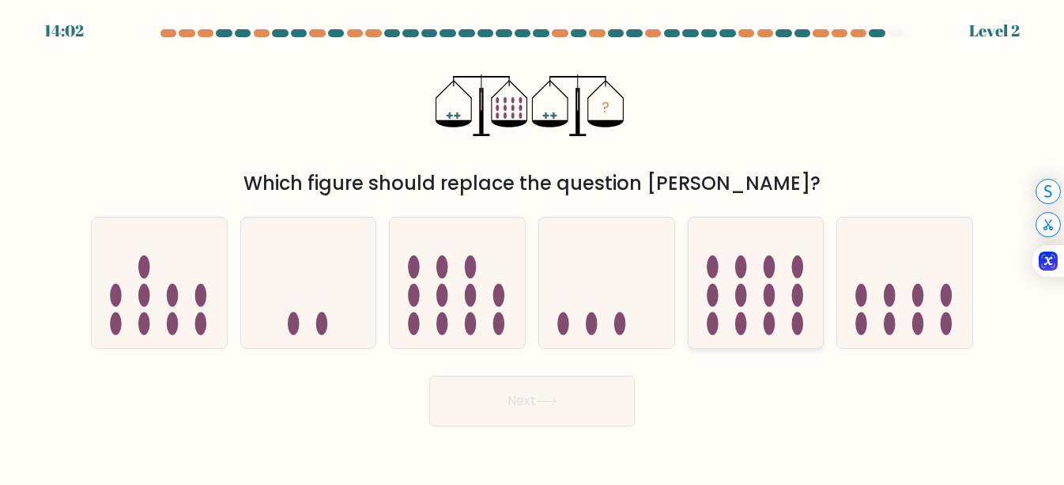
click at [751, 315] on icon at bounding box center [756, 282] width 135 height 111
click at [533, 247] on input "e." at bounding box center [532, 245] width 1 height 4
radio input "true"
click at [563, 400] on button "Next" at bounding box center [532, 401] width 206 height 51
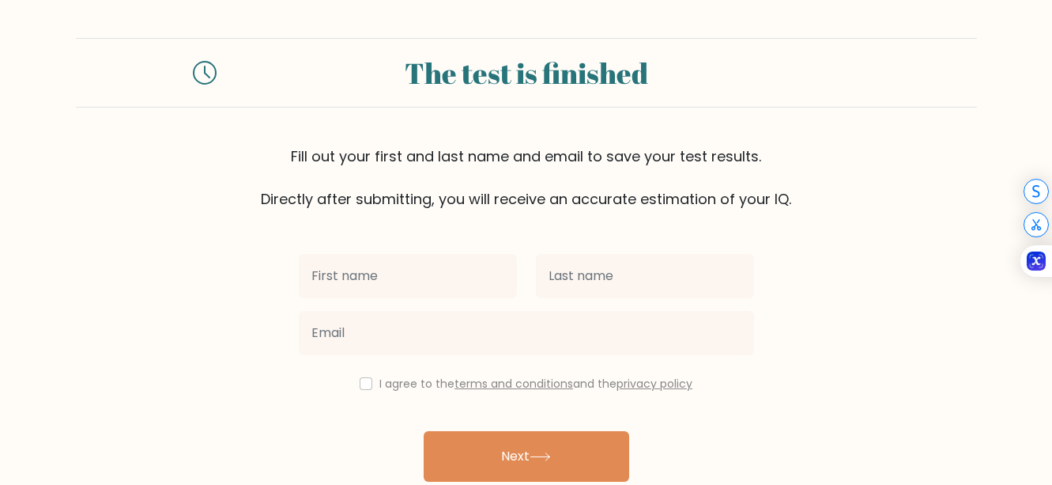
click at [370, 275] on input "text" at bounding box center [408, 276] width 218 height 44
type input "JUVELYN"
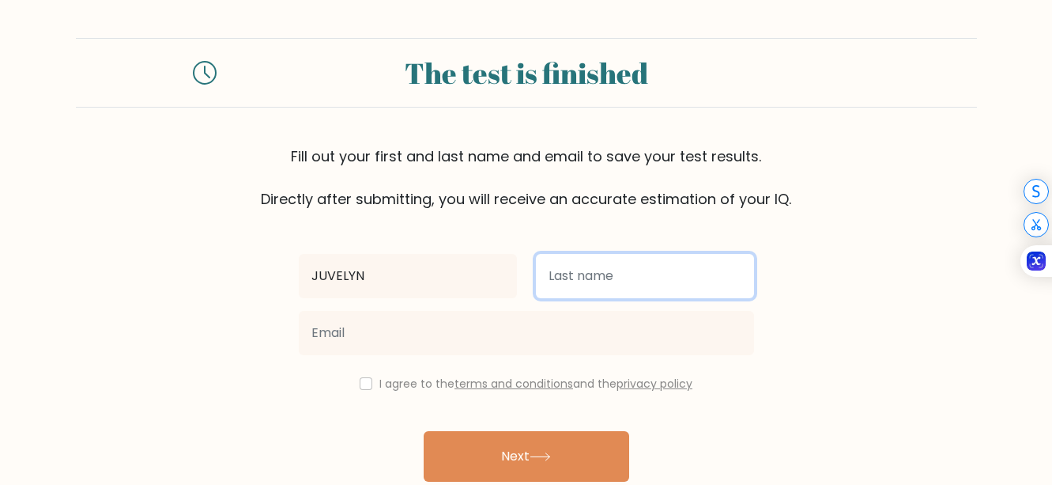
click at [576, 283] on input "text" at bounding box center [645, 276] width 218 height 44
type input "CORILLA"
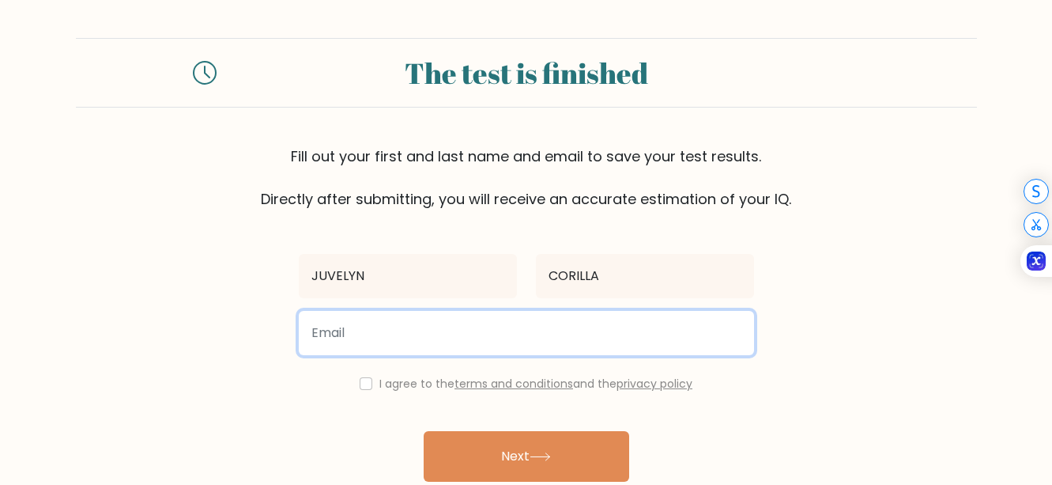
click at [460, 333] on input "email" at bounding box center [526, 333] width 455 height 44
type input "corillajuvelyn@gmail.com"
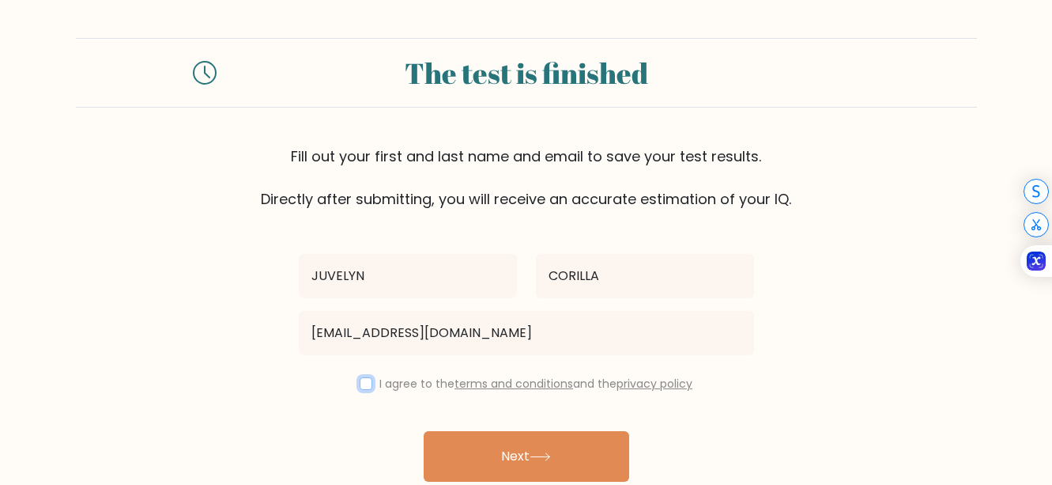
click at [363, 379] on input "checkbox" at bounding box center [366, 383] width 13 height 13
checkbox input "true"
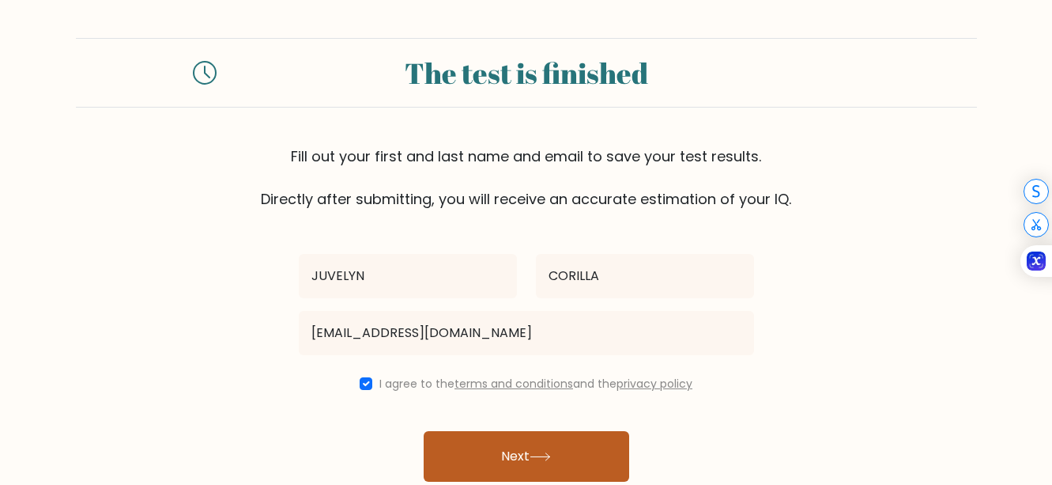
click at [495, 448] on button "Next" at bounding box center [527, 456] width 206 height 51
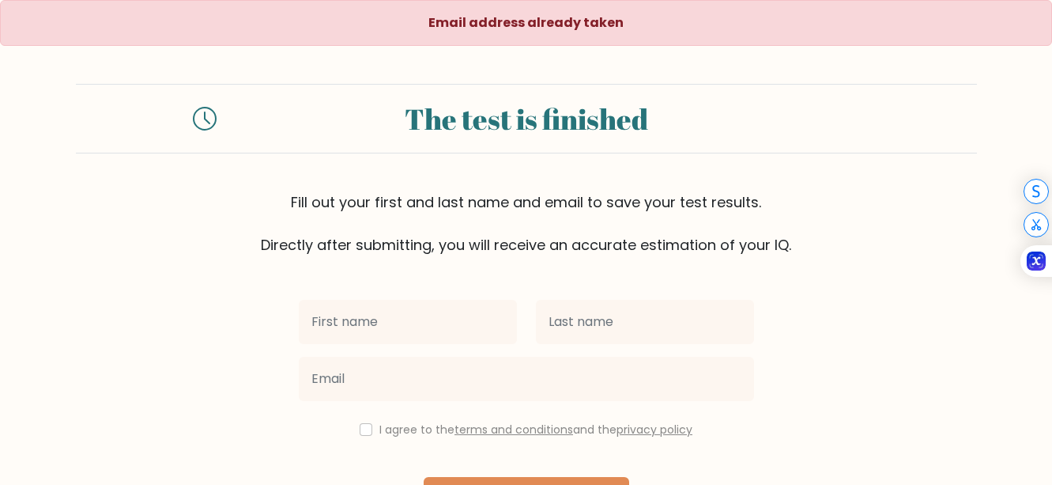
click at [390, 307] on input "text" at bounding box center [408, 322] width 218 height 44
type input "JUVELYN"
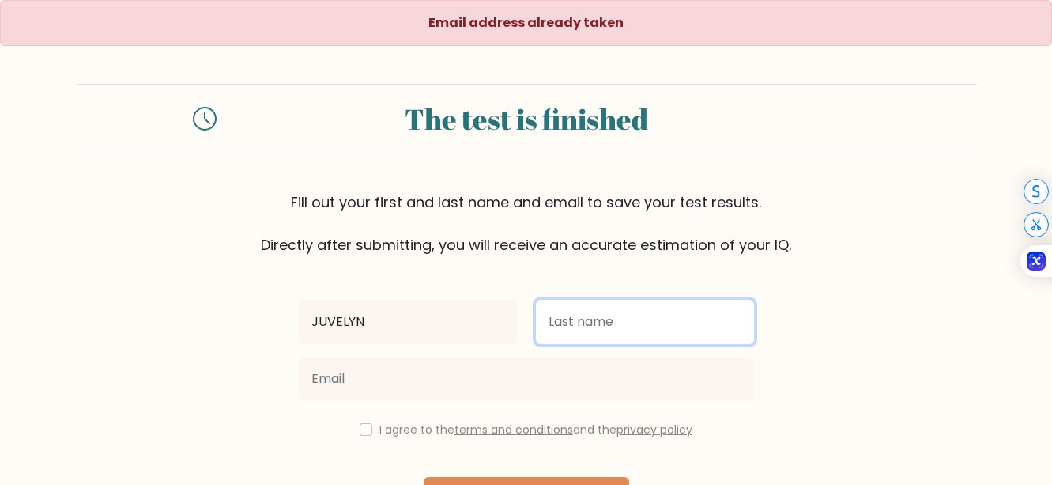
click at [618, 330] on input "text" at bounding box center [645, 322] width 218 height 44
type input "CORILLA"
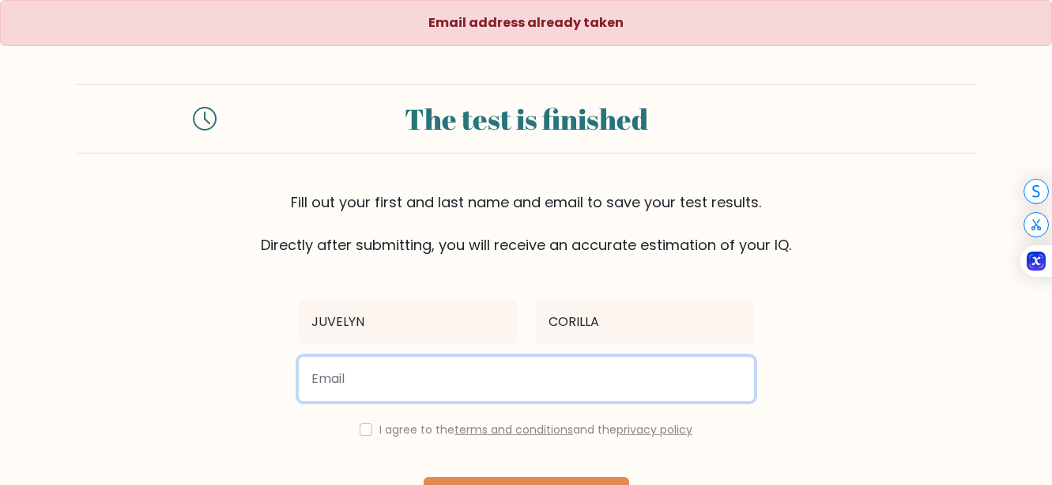
click at [384, 383] on input "email" at bounding box center [526, 379] width 455 height 44
type input "corillajuvelyn@gmail.com"
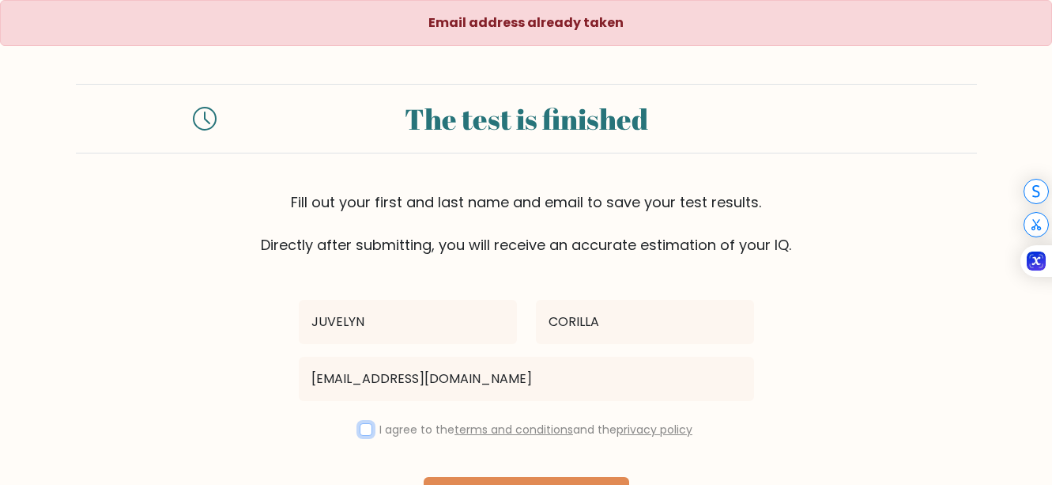
click at [368, 428] on input "checkbox" at bounding box center [366, 429] width 13 height 13
checkbox input "true"
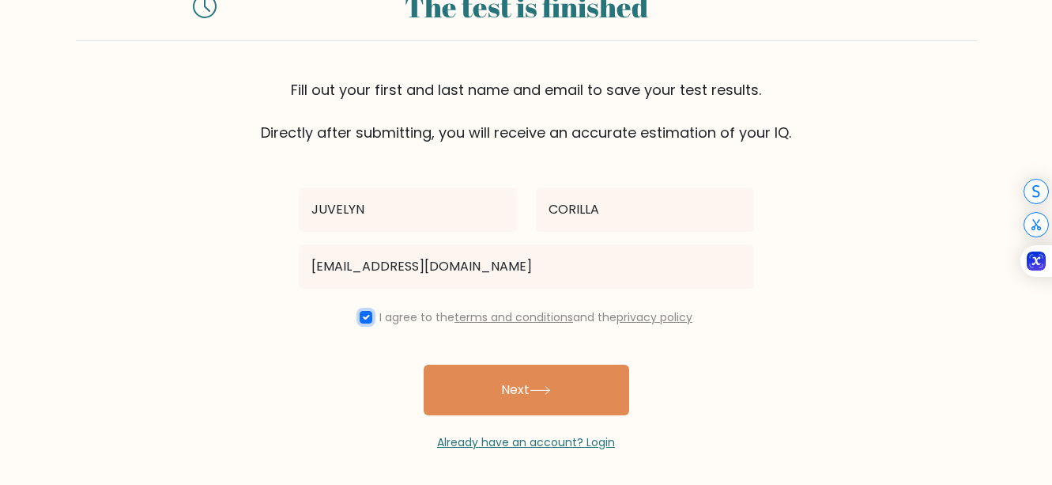
scroll to position [116, 0]
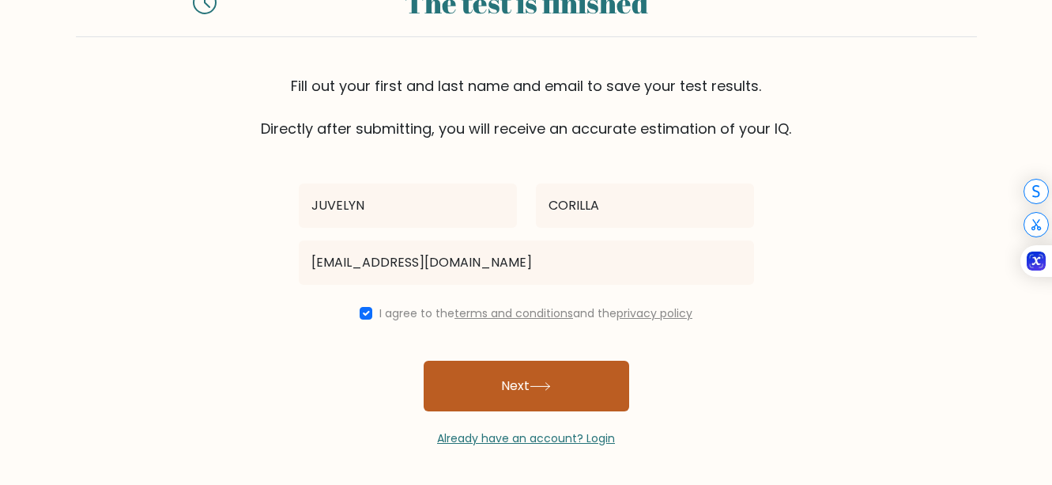
click at [596, 402] on button "Next" at bounding box center [527, 385] width 206 height 51
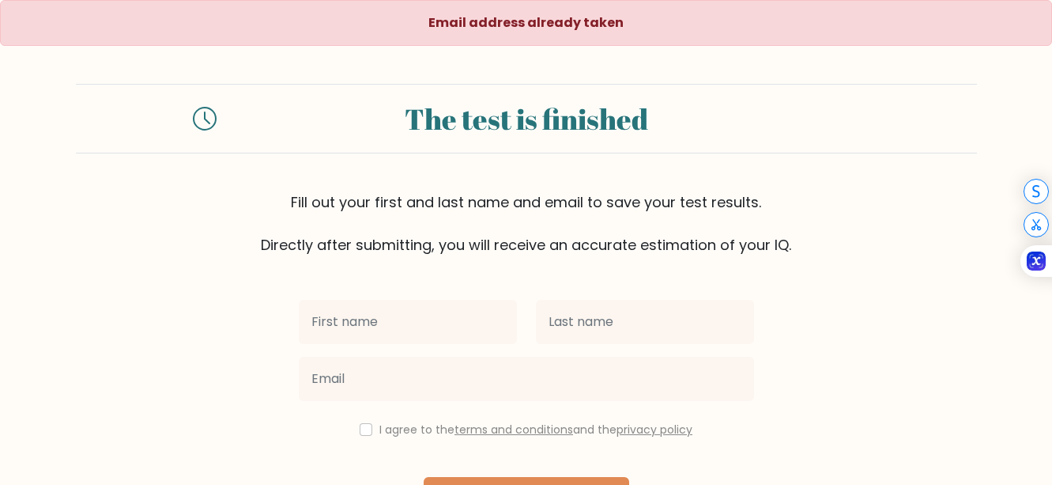
scroll to position [116, 0]
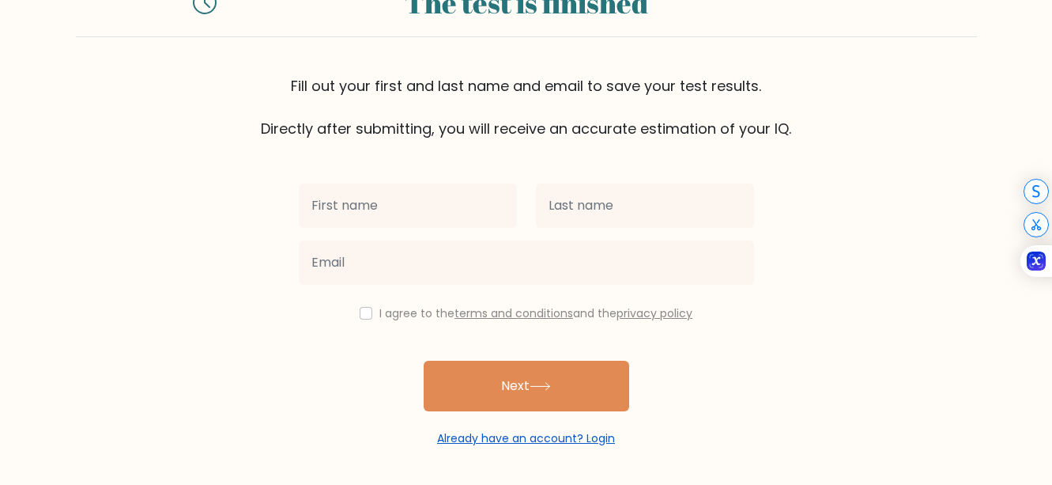
click at [604, 436] on link "Already have an account? Login" at bounding box center [526, 438] width 178 height 16
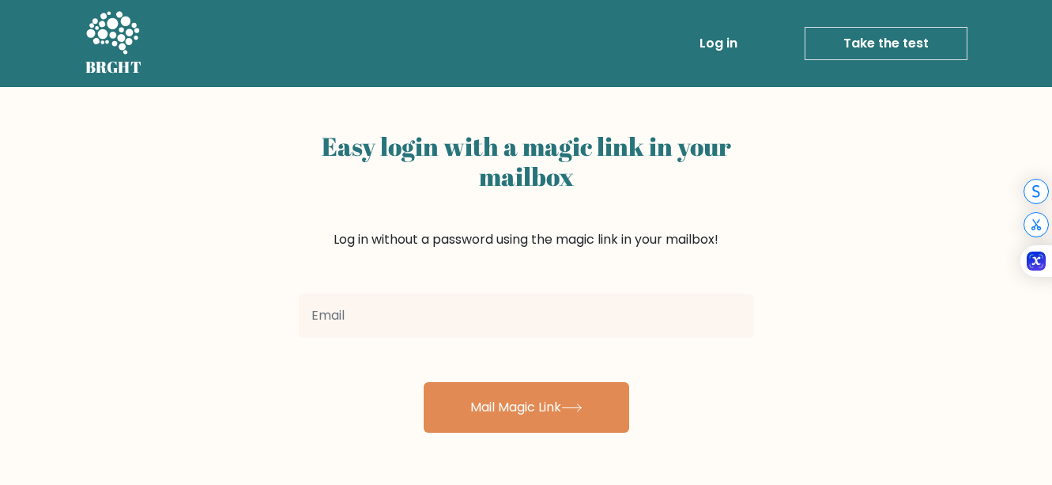
click at [489, 309] on input "email" at bounding box center [526, 315] width 455 height 44
type input "corillajuvelyn@gmail.com"
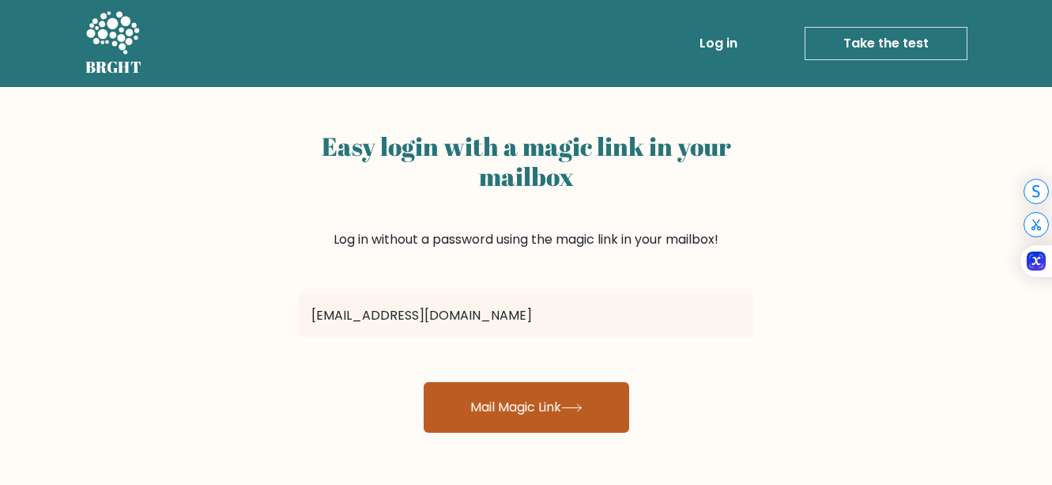
click at [513, 412] on button "Mail Magic Link" at bounding box center [527, 407] width 206 height 51
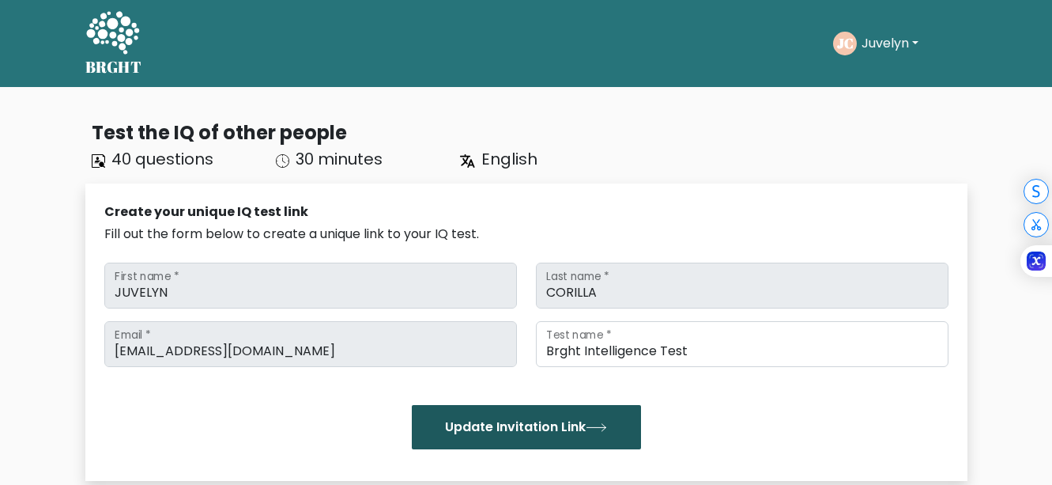
click at [525, 428] on button "Update Invitation Link" at bounding box center [526, 427] width 229 height 44
click at [511, 433] on button "Update Invitation Link" at bounding box center [526, 427] width 229 height 44
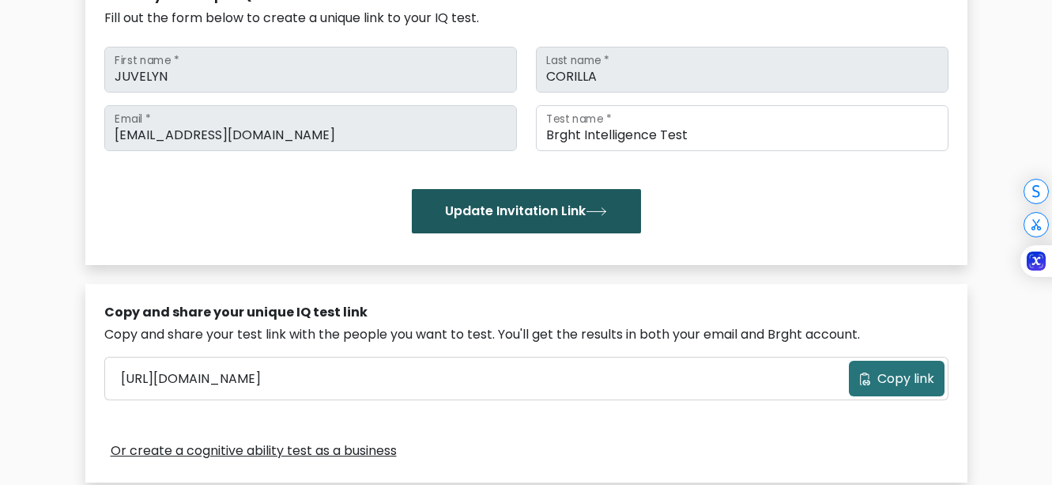
scroll to position [237, 0]
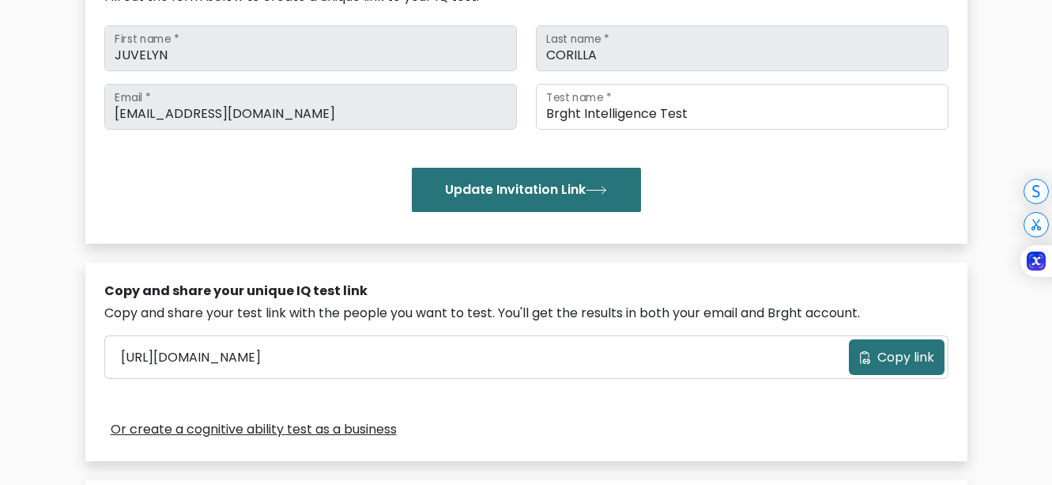
click at [904, 364] on span "Copy link" at bounding box center [906, 357] width 57 height 19
click at [900, 359] on span "Copy link" at bounding box center [906, 357] width 57 height 19
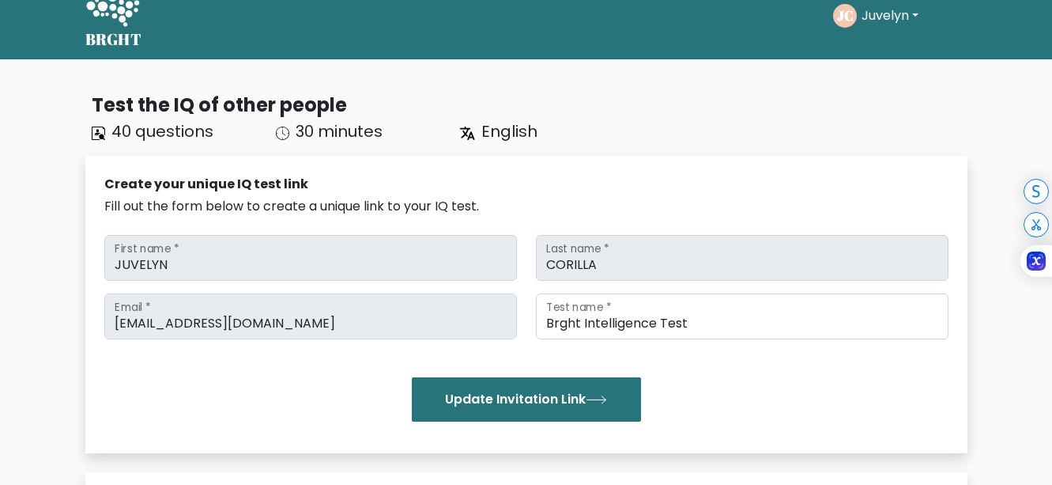
scroll to position [0, 0]
